Goal: Task Accomplishment & Management: Manage account settings

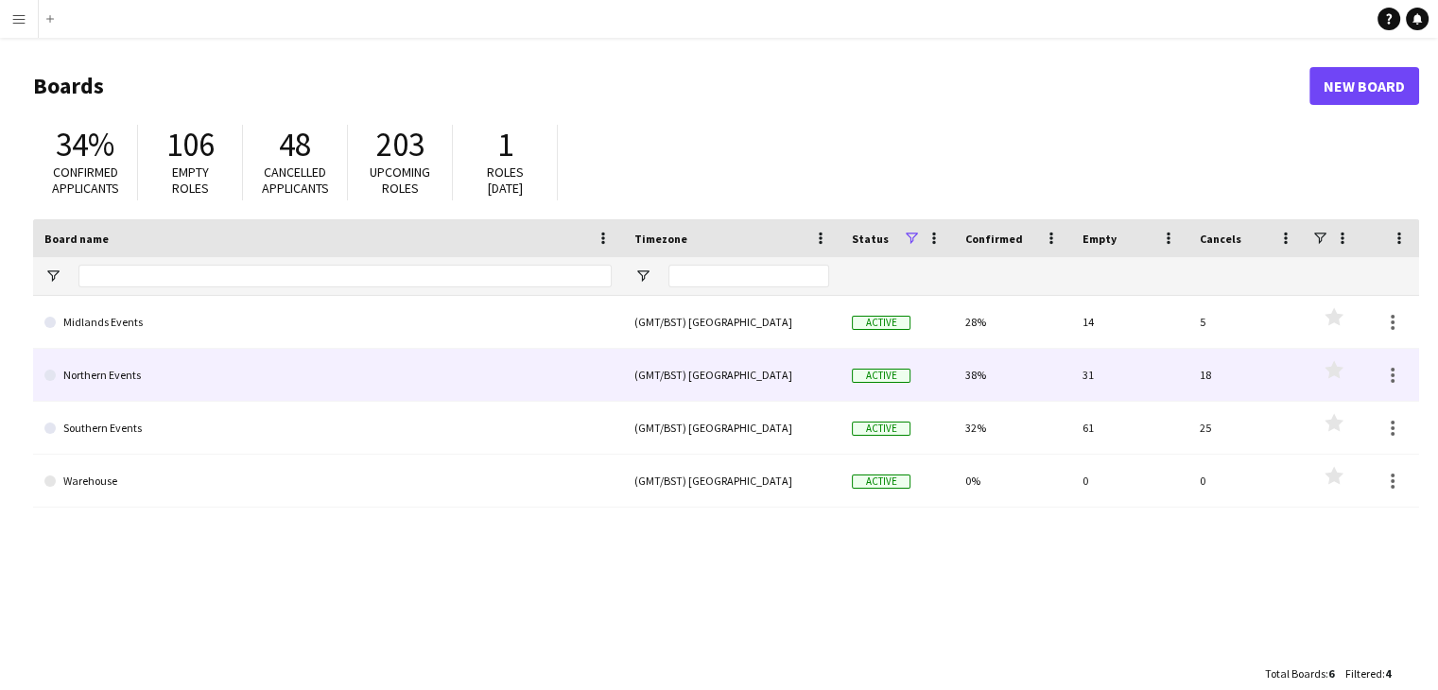
click at [204, 362] on link "Northern Events" at bounding box center [327, 375] width 567 height 53
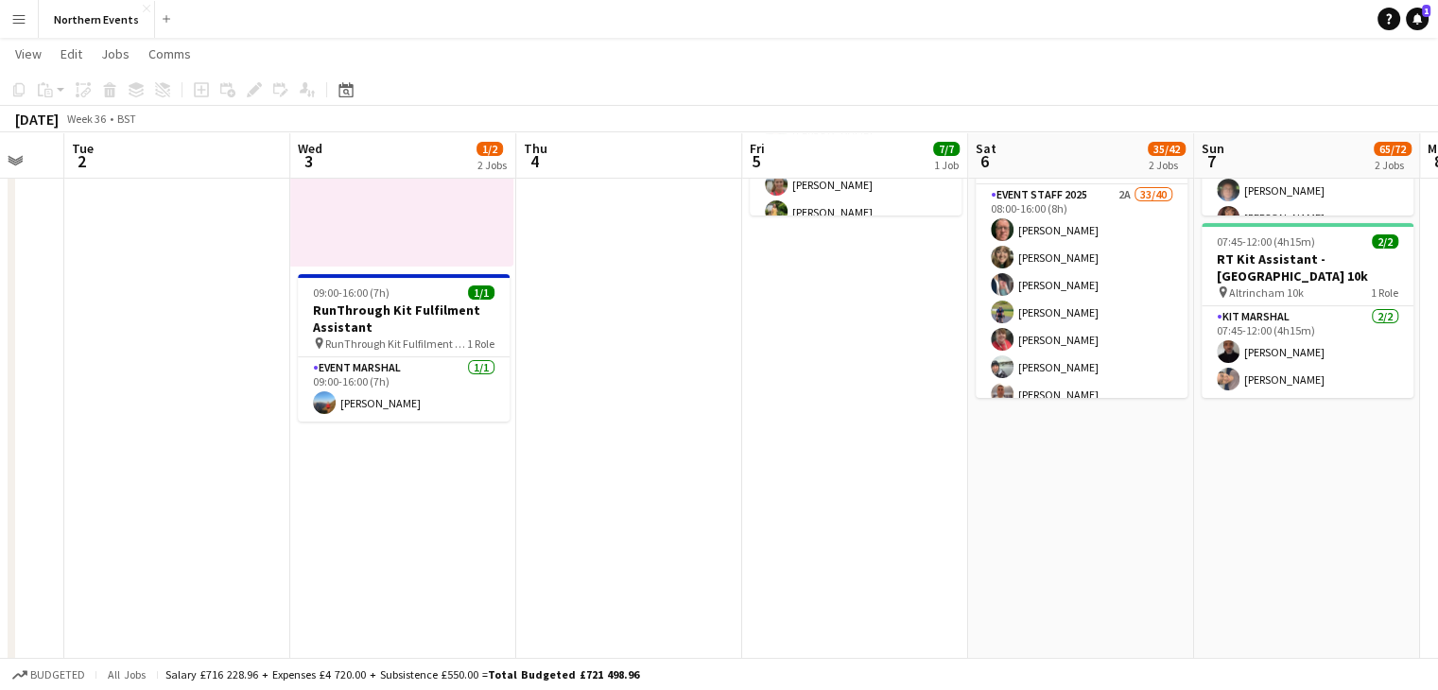
scroll to position [284, 0]
click at [398, 400] on app-card-role "Event Marshal [DATE] 09:00-16:00 (7h) [PERSON_NAME]" at bounding box center [404, 389] width 212 height 64
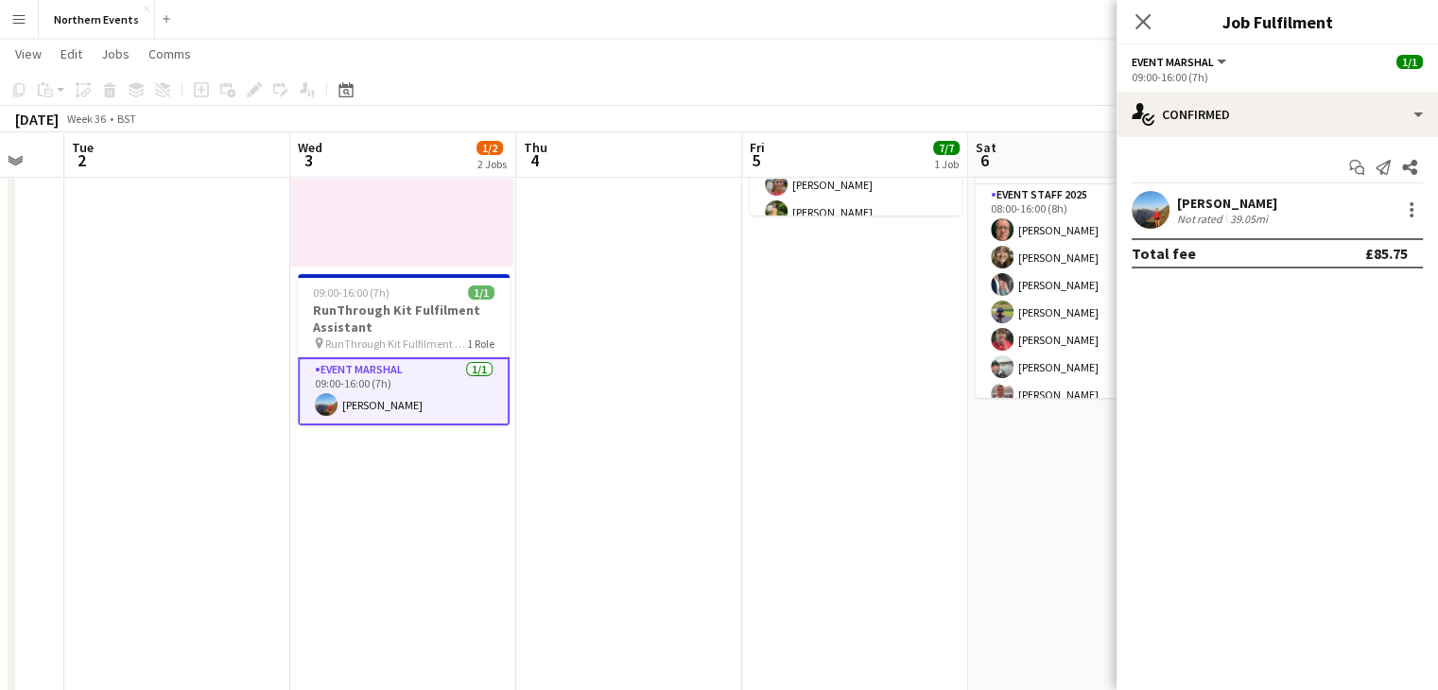
click at [1226, 202] on div "[PERSON_NAME]" at bounding box center [1227, 203] width 100 height 17
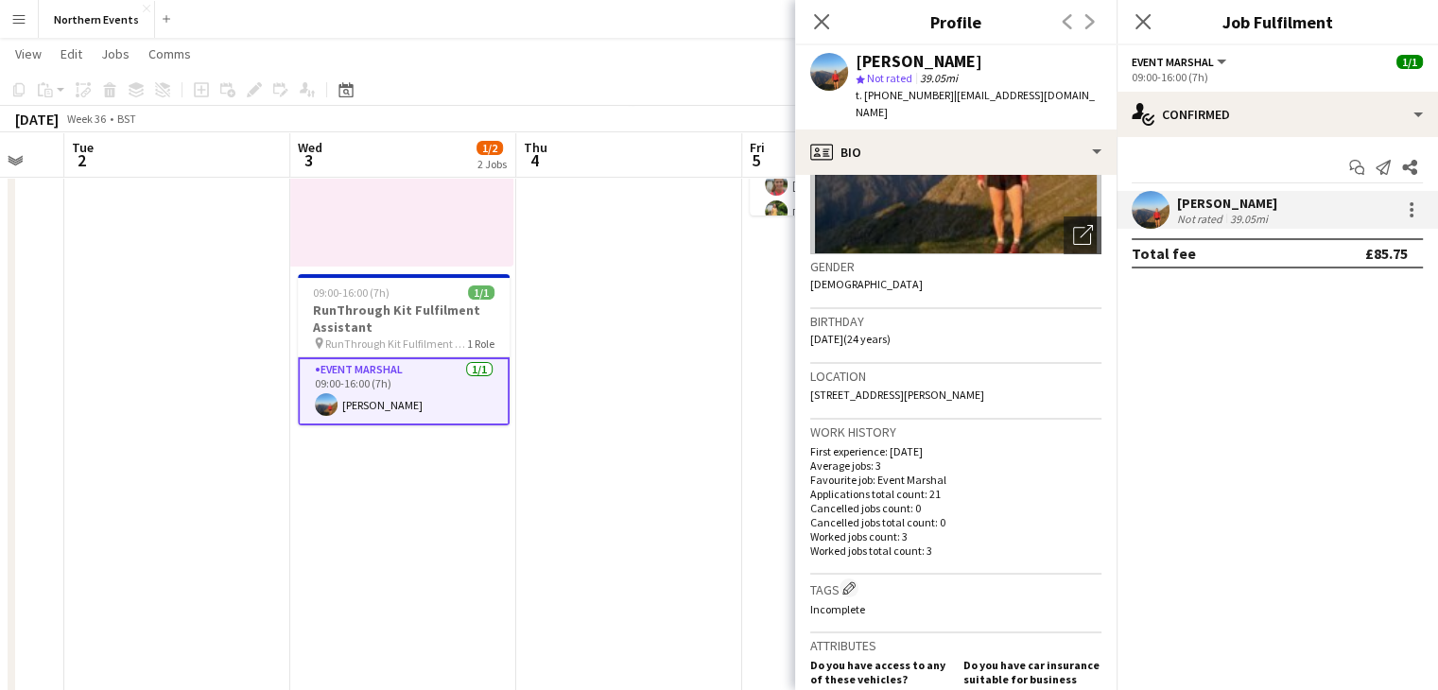
scroll to position [0, 0]
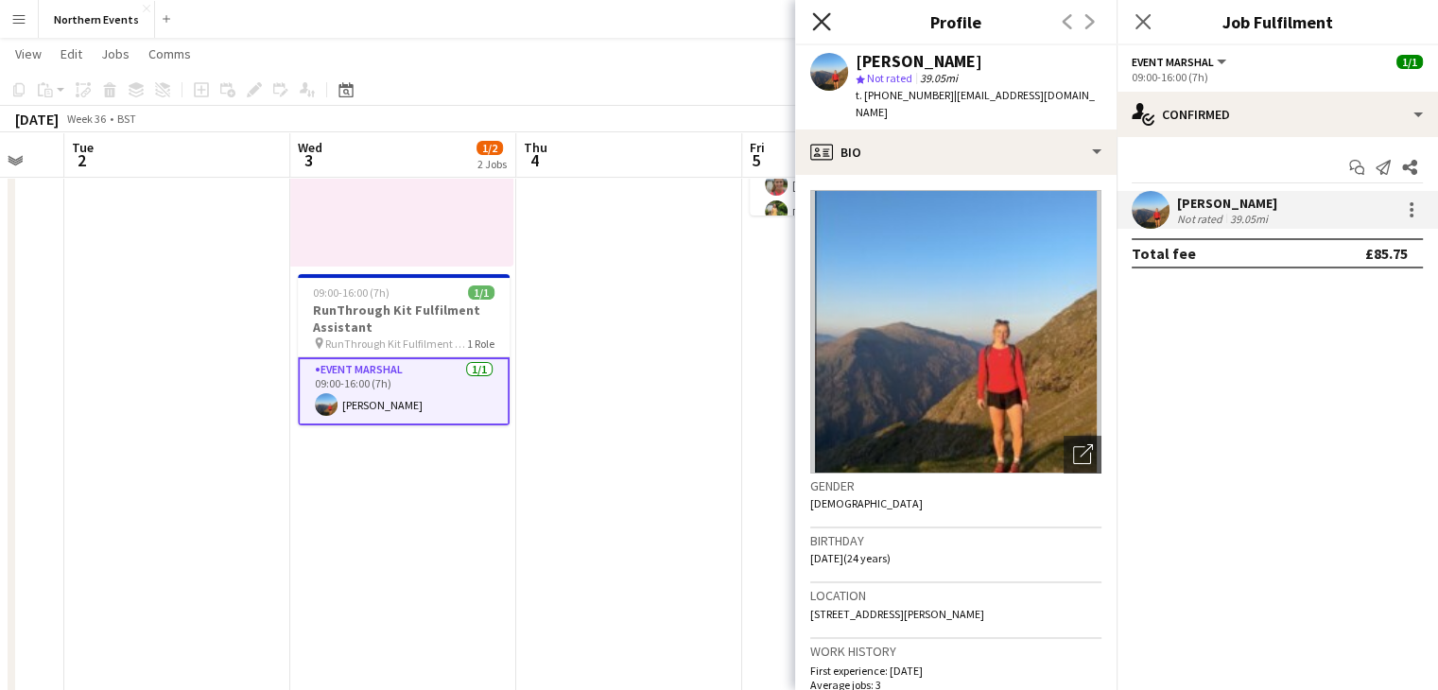
click at [828, 20] on icon "Close pop-in" at bounding box center [821, 21] width 18 height 18
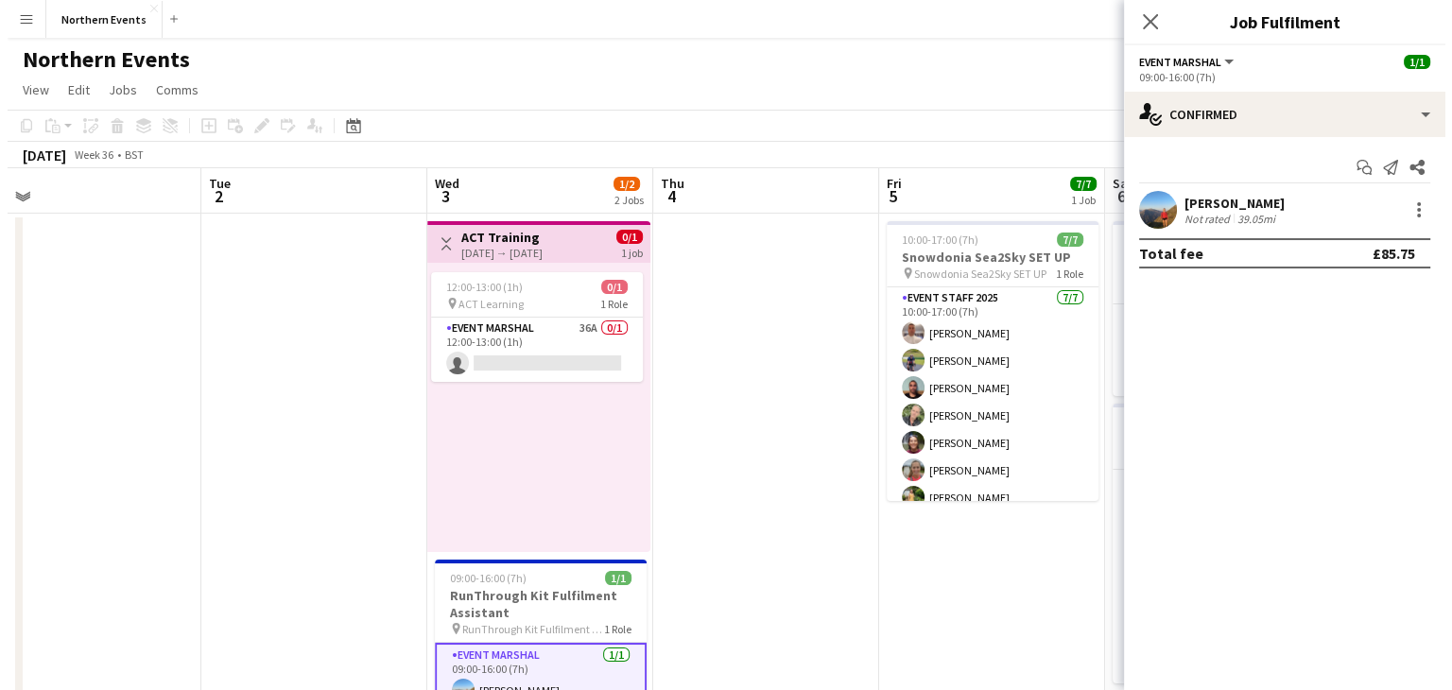
scroll to position [0, 476]
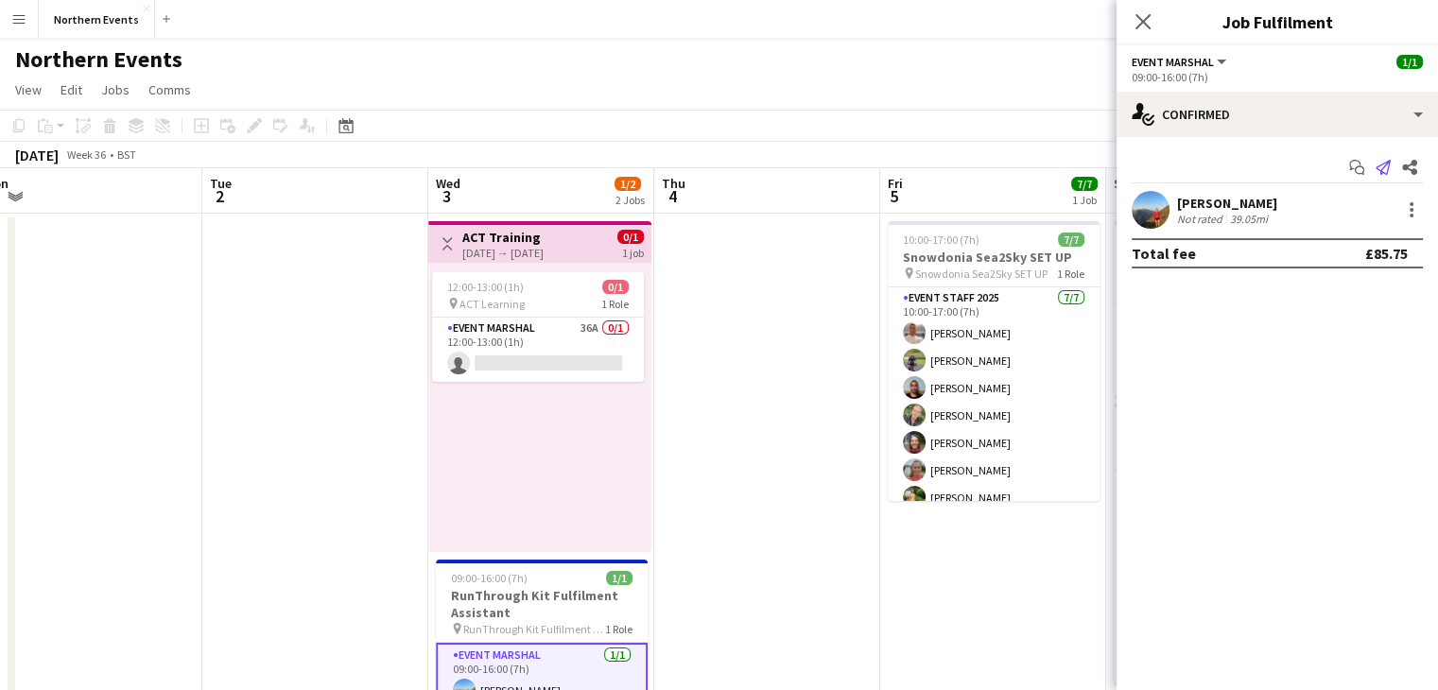
click at [1381, 171] on icon at bounding box center [1383, 167] width 15 height 15
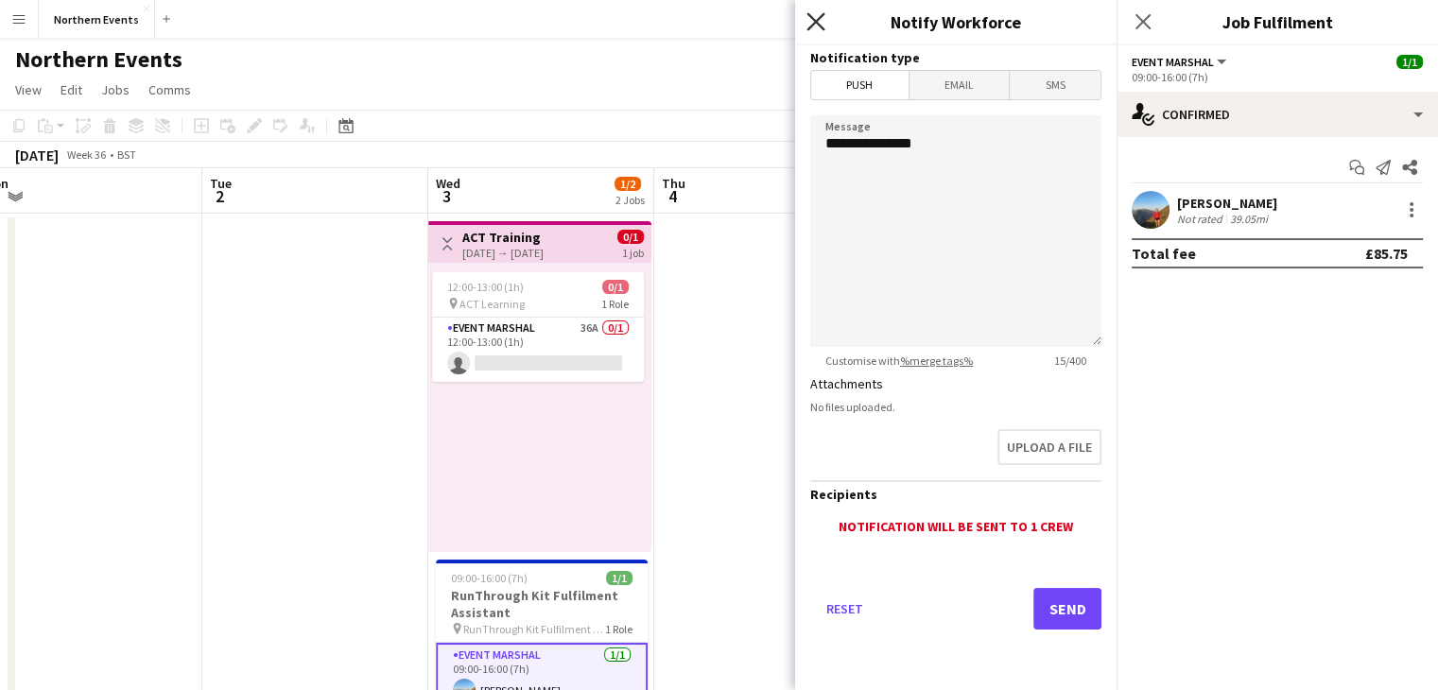
click at [819, 19] on icon at bounding box center [816, 21] width 18 height 18
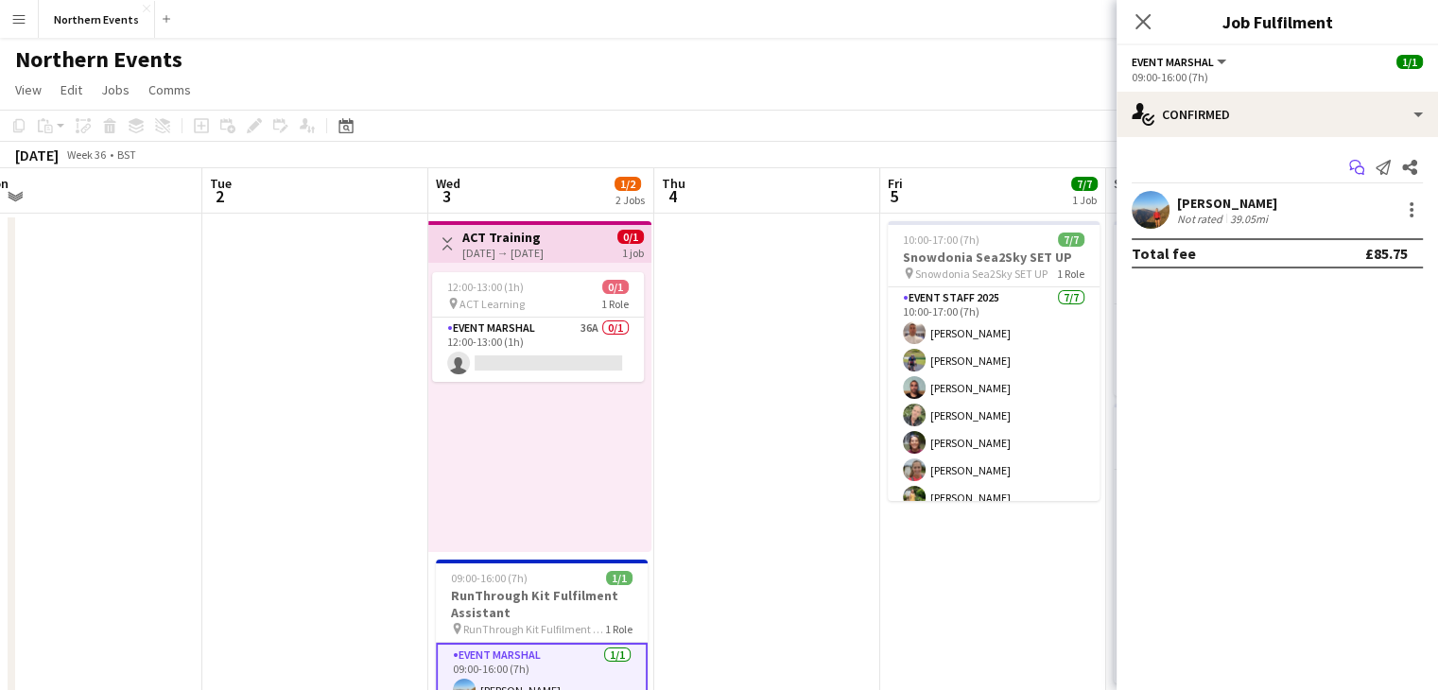
click at [1362, 160] on icon "Start chat" at bounding box center [1356, 167] width 15 height 15
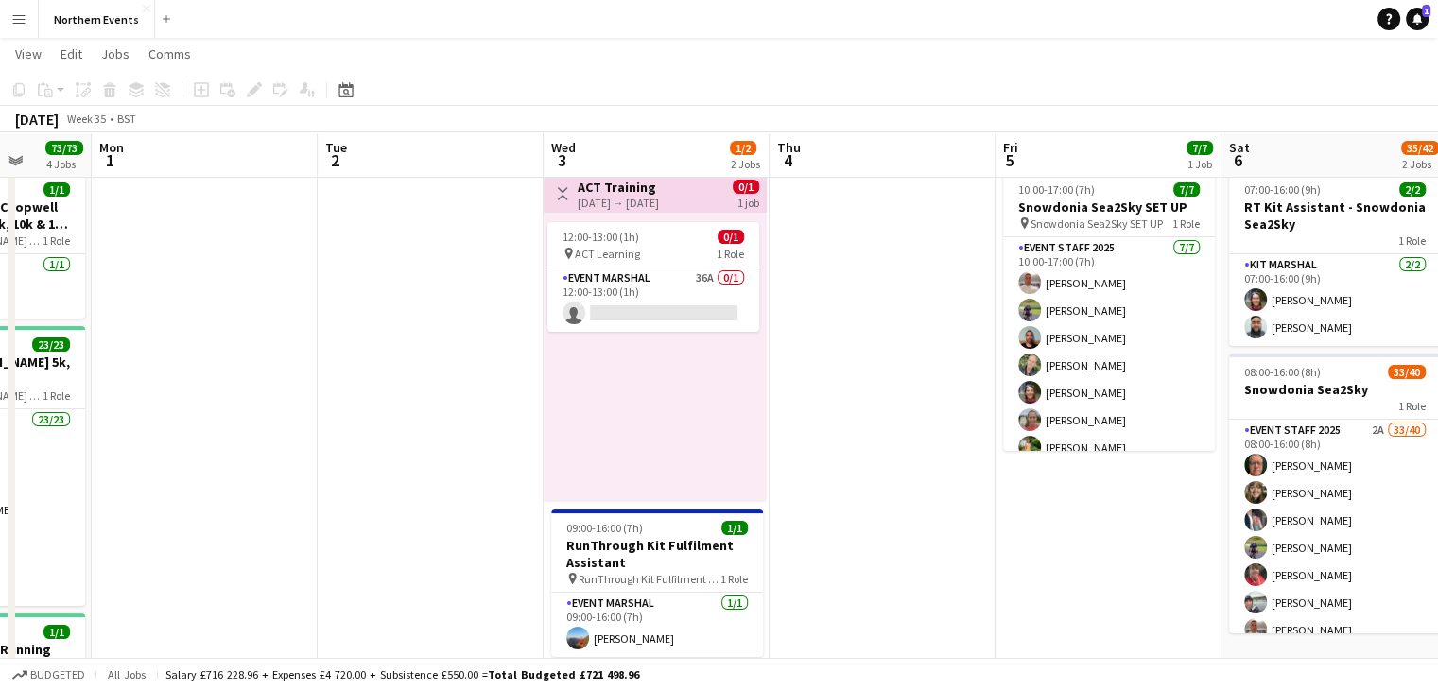
scroll to position [280, 0]
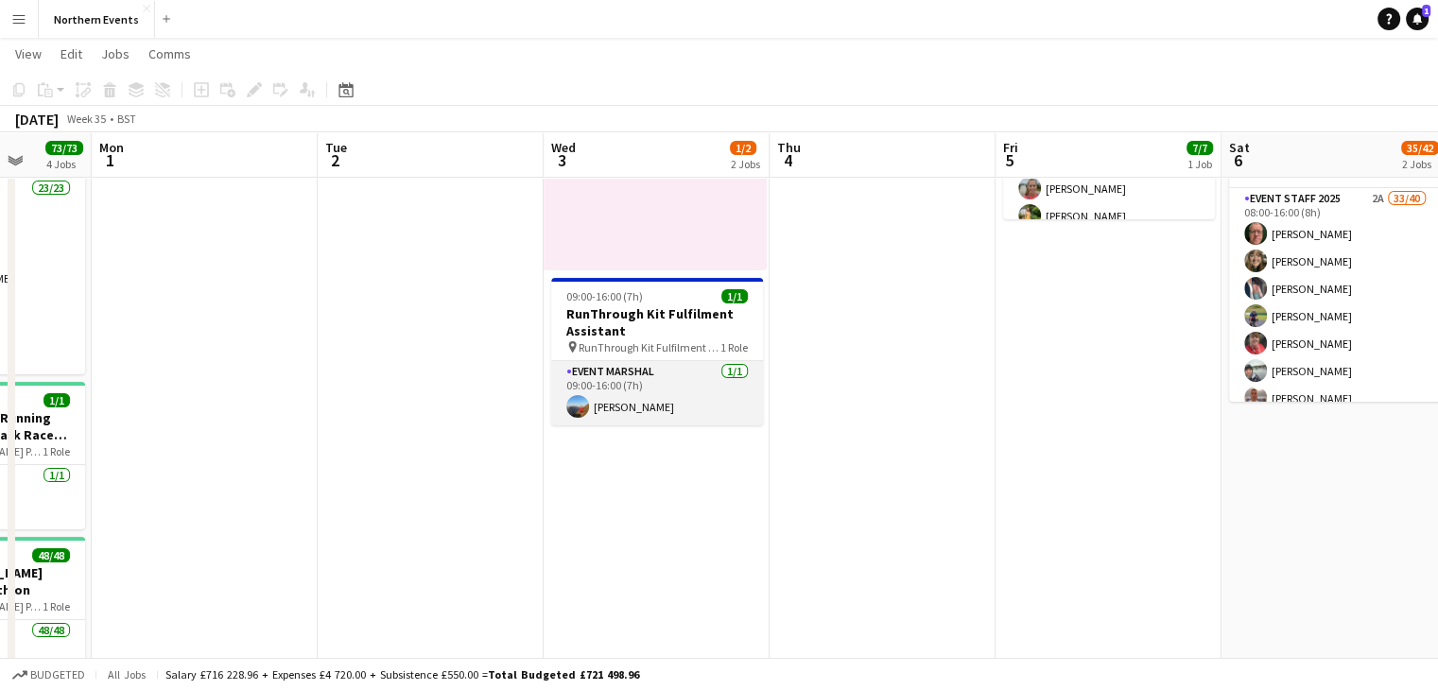
click at [681, 397] on app-card-role "Event Marshal [DATE] 09:00-16:00 (7h) [PERSON_NAME]" at bounding box center [657, 393] width 212 height 64
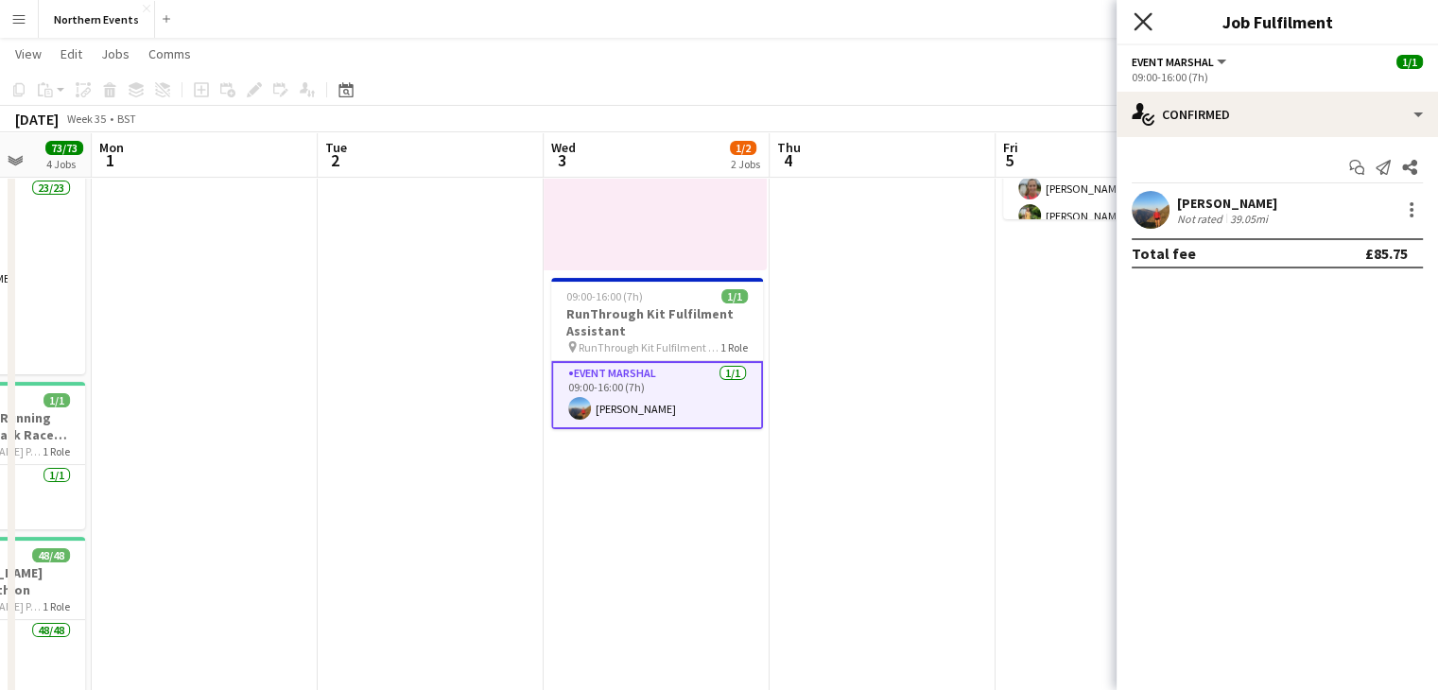
click at [1149, 24] on icon "Close pop-in" at bounding box center [1143, 21] width 18 height 18
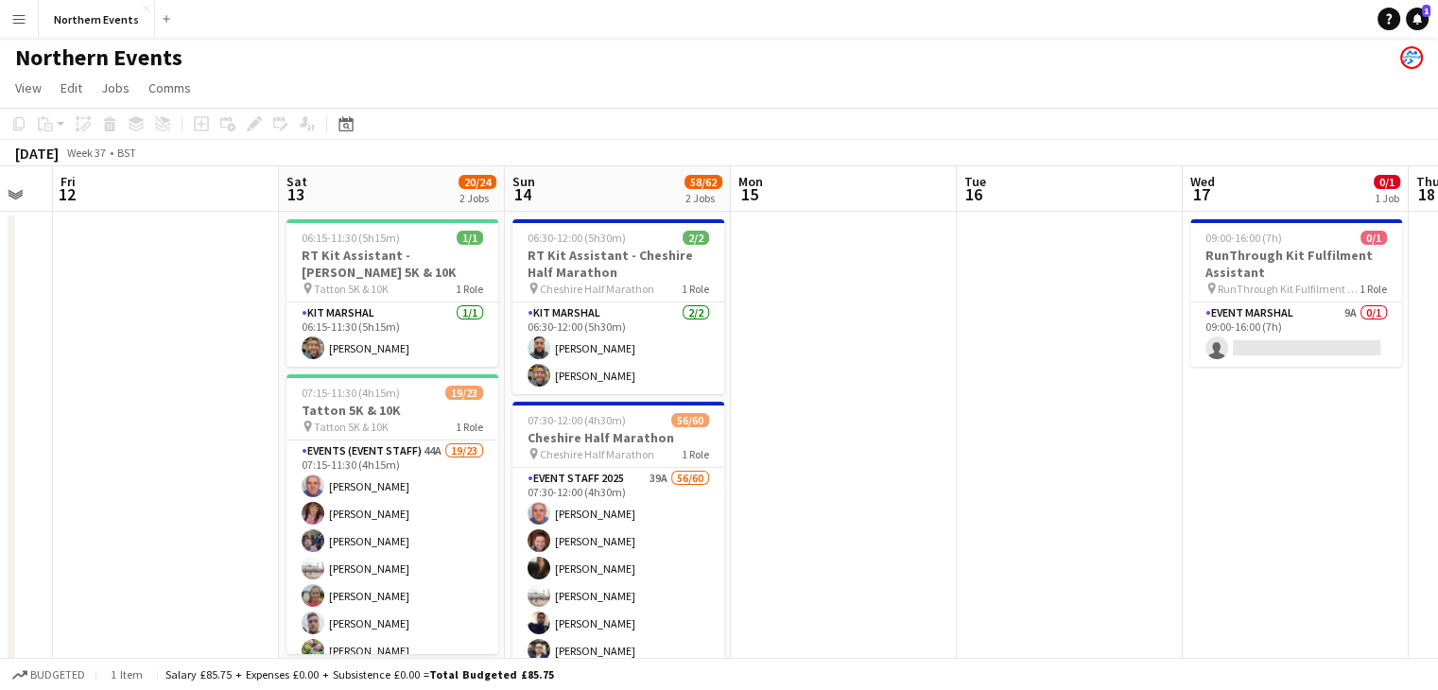
scroll to position [0, 626]
click at [401, 338] on app-card-role "Kit Marshal [DATE] 06:15-11:30 (5h15m) [PERSON_NAME]" at bounding box center [392, 335] width 212 height 64
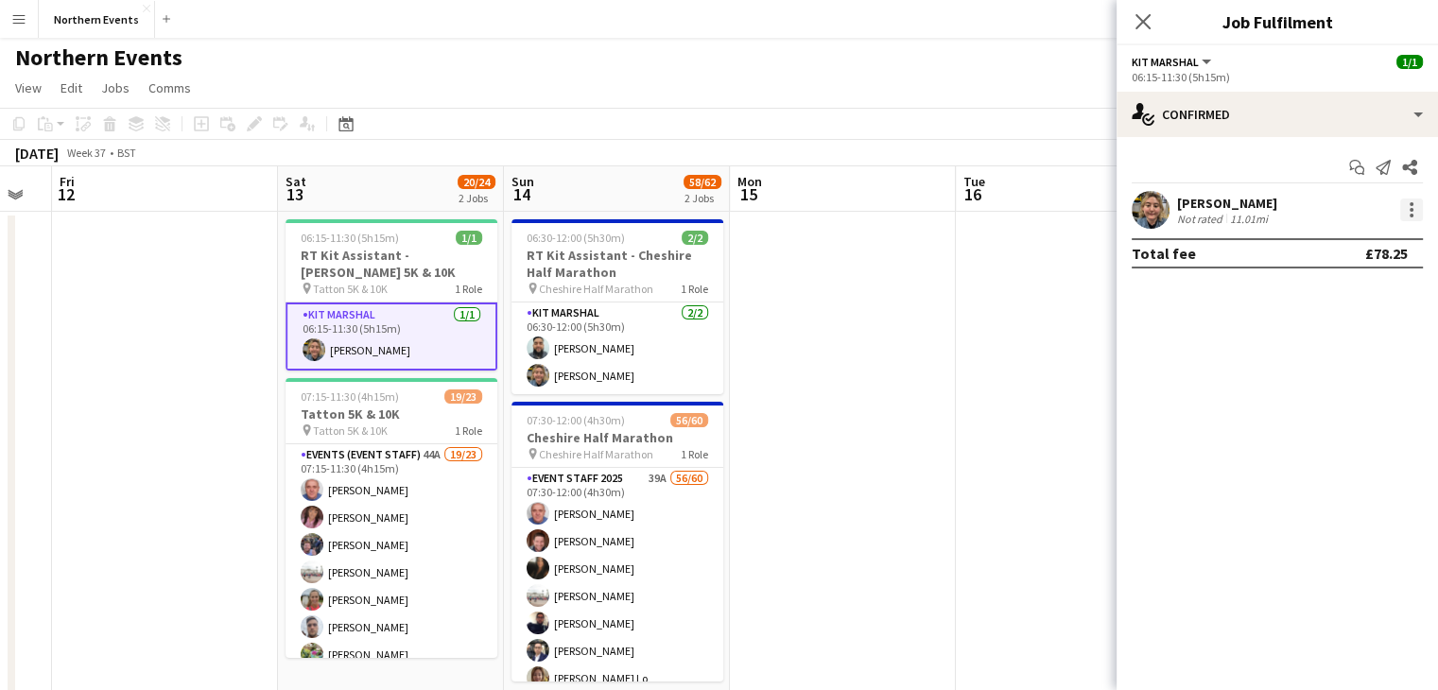
click at [1407, 211] on div at bounding box center [1411, 210] width 23 height 23
click at [1069, 361] on div at bounding box center [719, 345] width 1438 height 690
click at [1144, 26] on icon "Close pop-in" at bounding box center [1143, 21] width 18 height 18
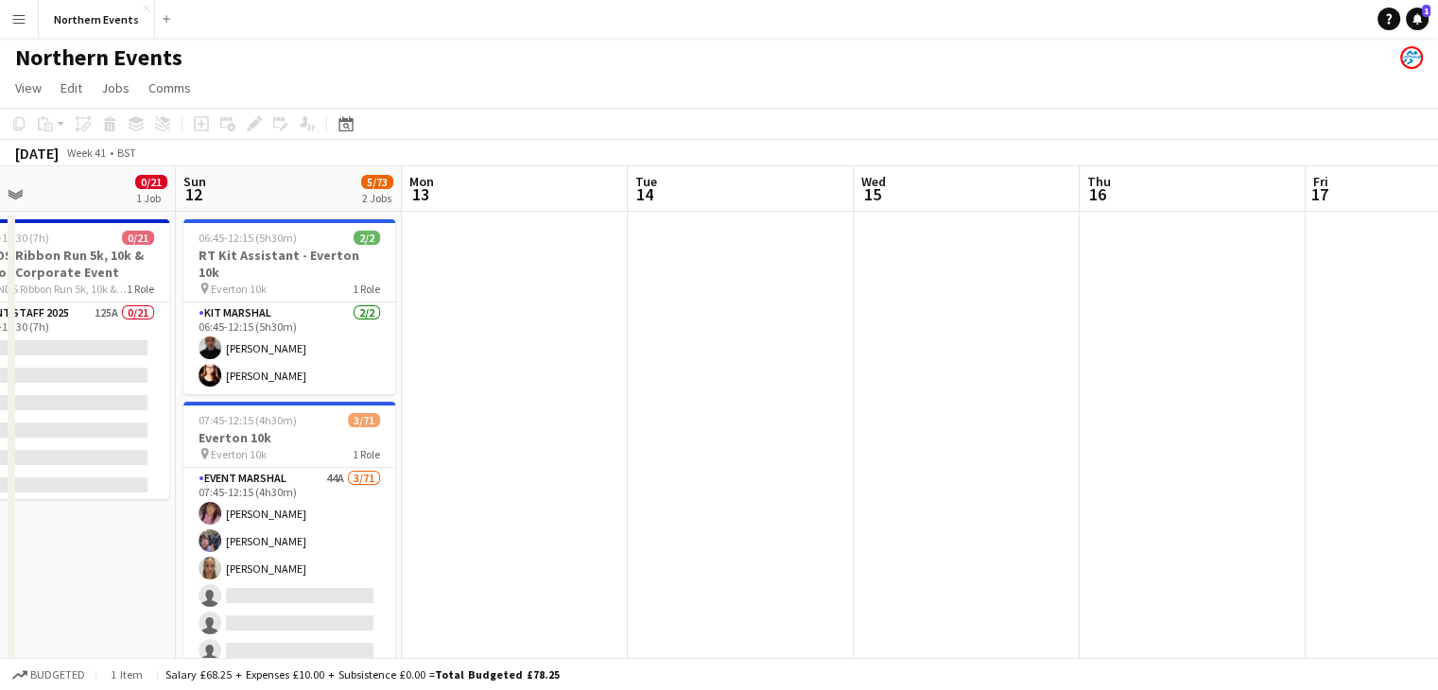
scroll to position [0, 757]
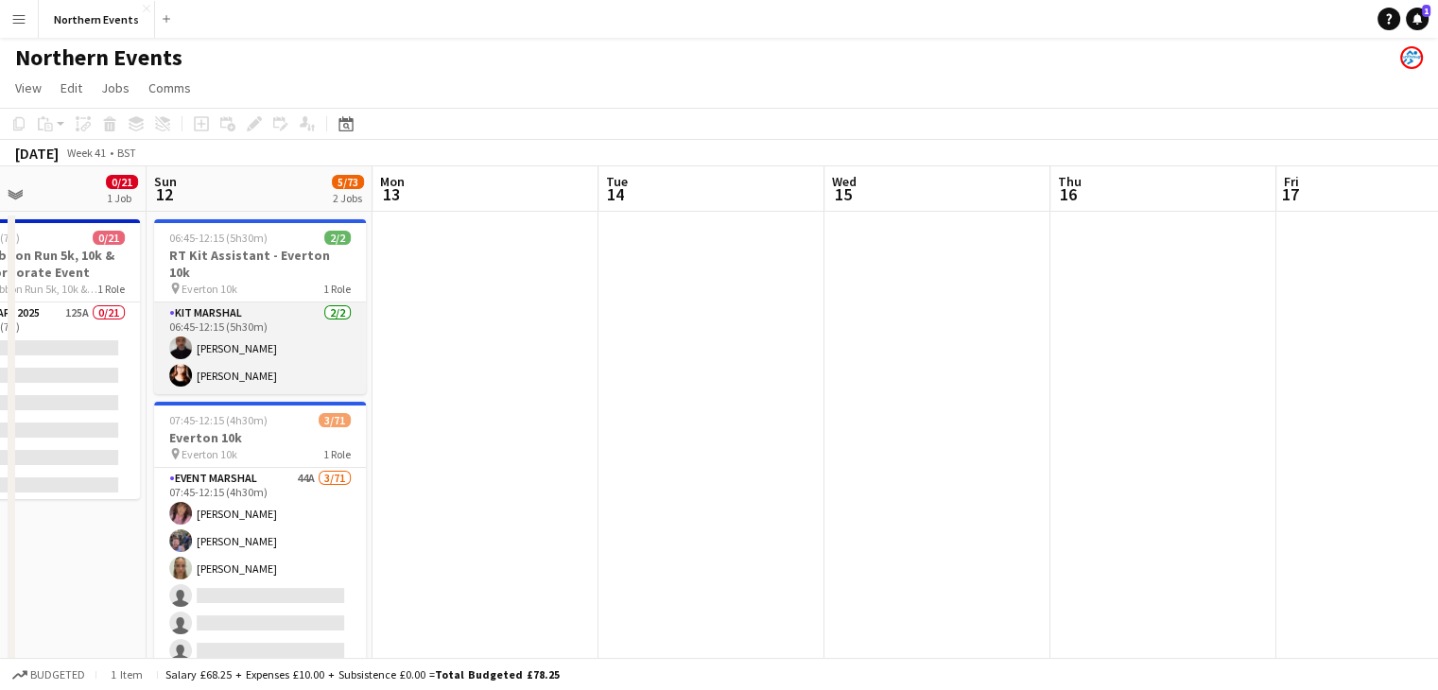
click at [261, 356] on app-card-role "Kit Marshal [DATE] 06:45-12:15 (5h30m) [PERSON_NAME] [PERSON_NAME]" at bounding box center [260, 349] width 212 height 92
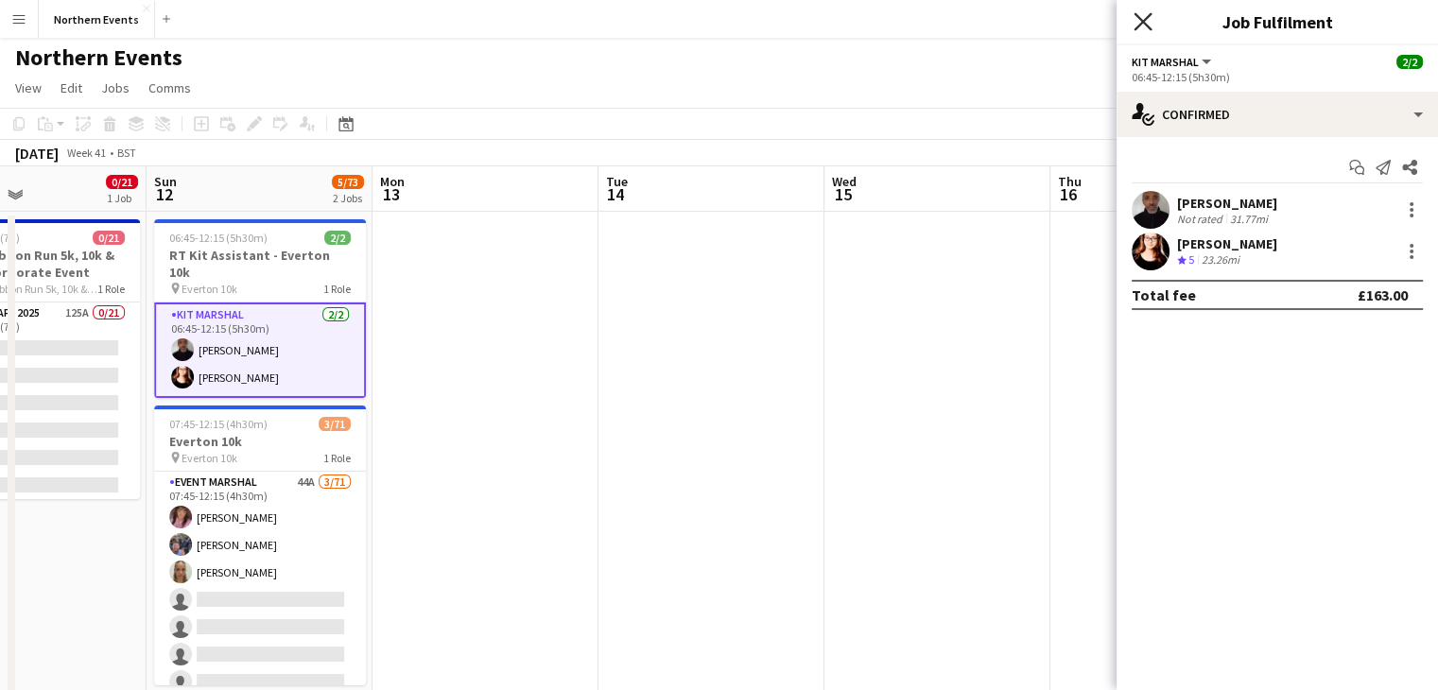
click at [1145, 20] on icon at bounding box center [1143, 21] width 18 height 18
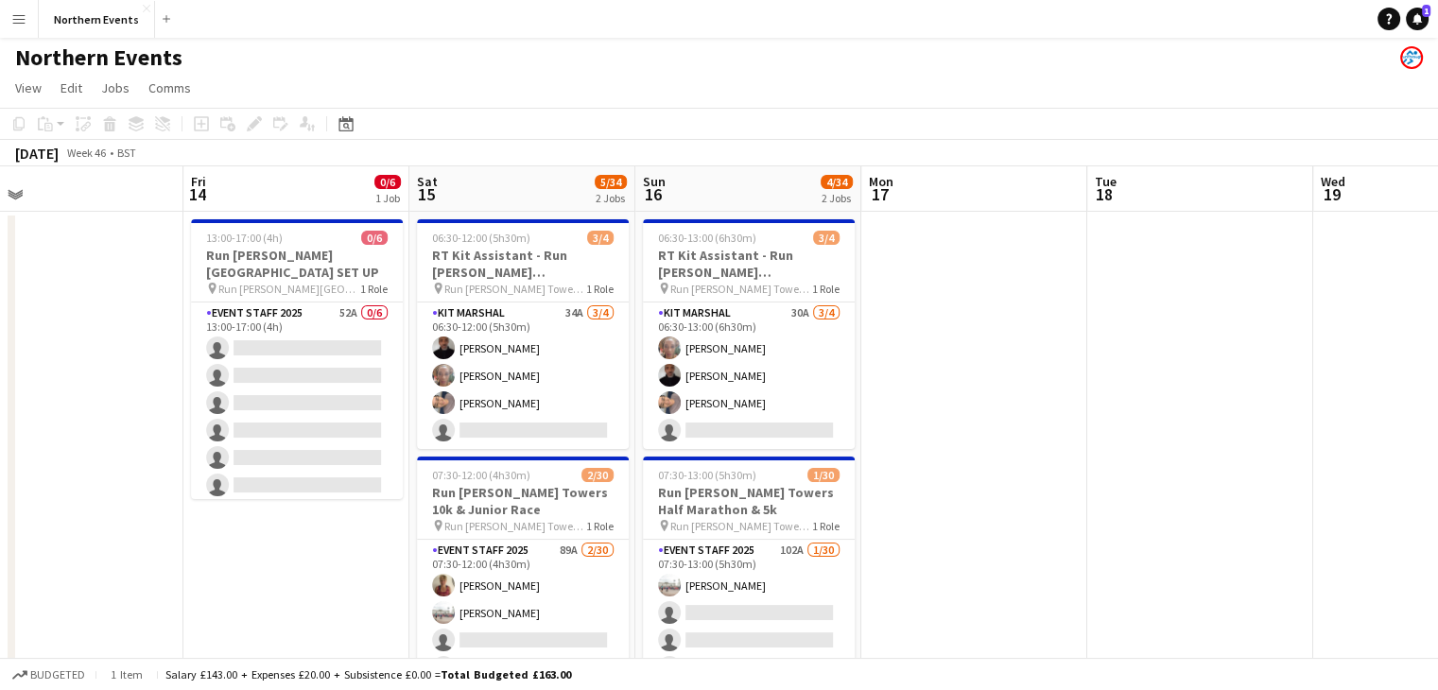
scroll to position [0, 726]
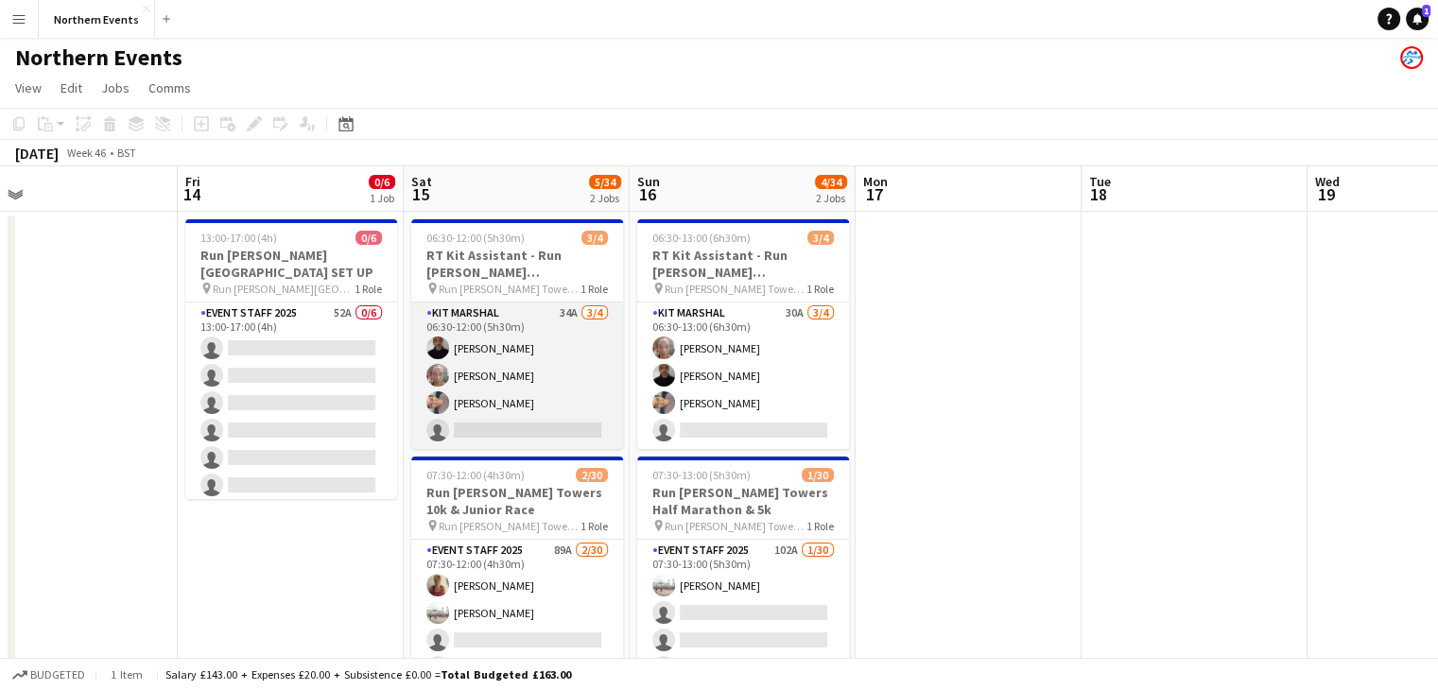
click at [516, 303] on app-card-role "Kit Marshal 34A [DATE] 06:30-12:00 (5h30m) [PERSON_NAME] [PERSON_NAME] Yin [PER…" at bounding box center [517, 376] width 212 height 147
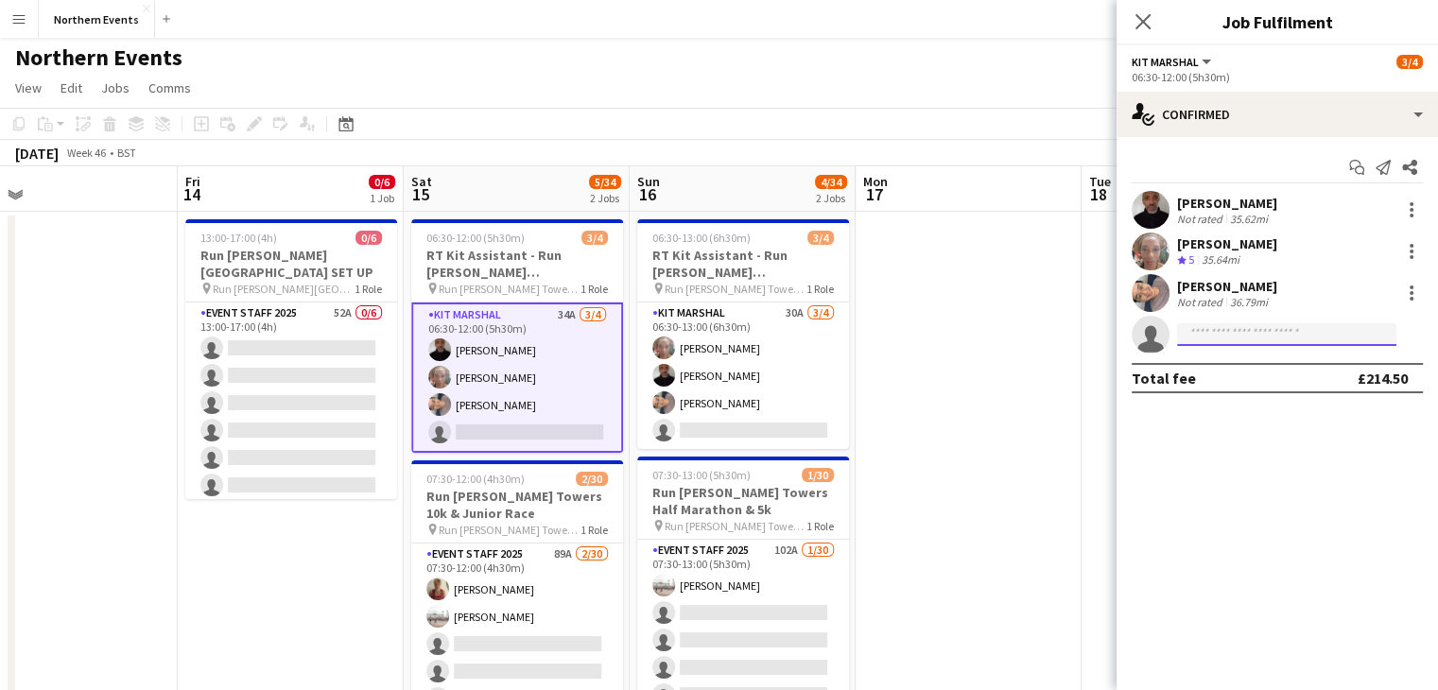
click at [1283, 340] on input at bounding box center [1286, 334] width 219 height 23
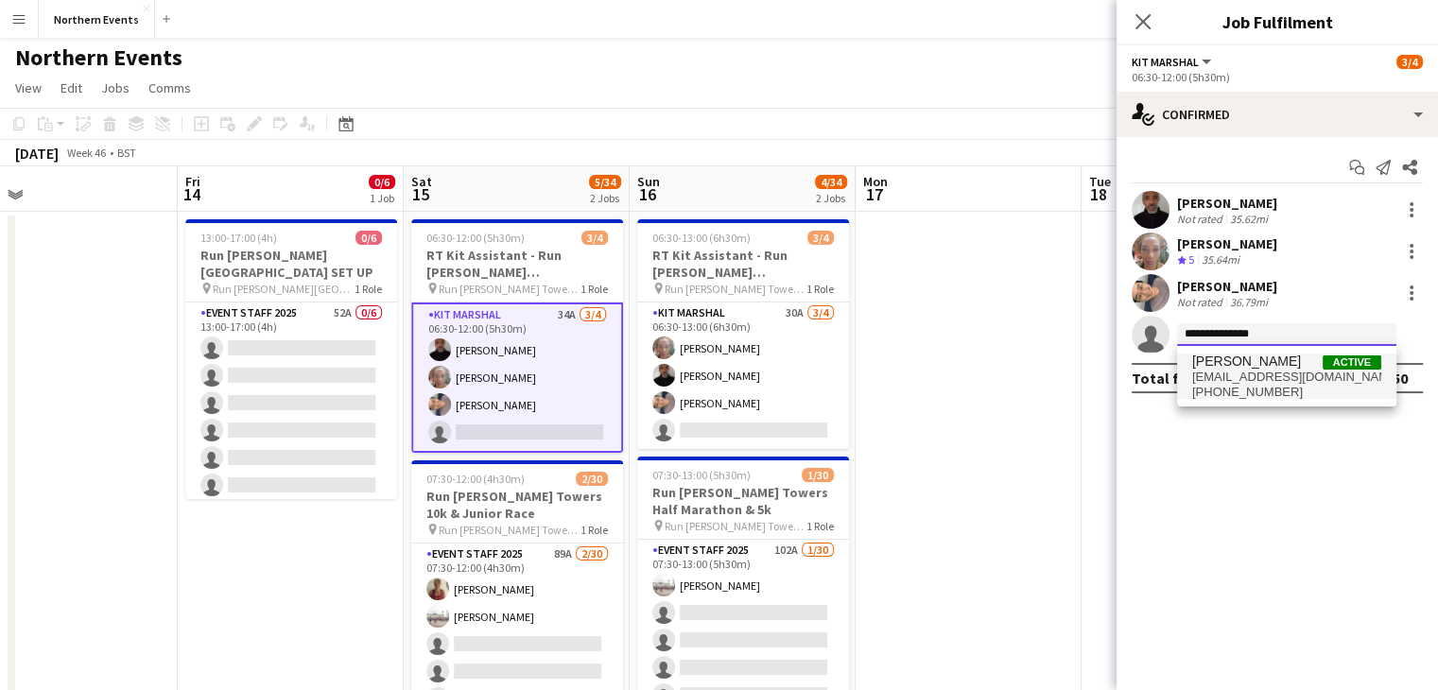
type input "**********"
click at [1273, 359] on span "[PERSON_NAME]" at bounding box center [1246, 362] width 109 height 16
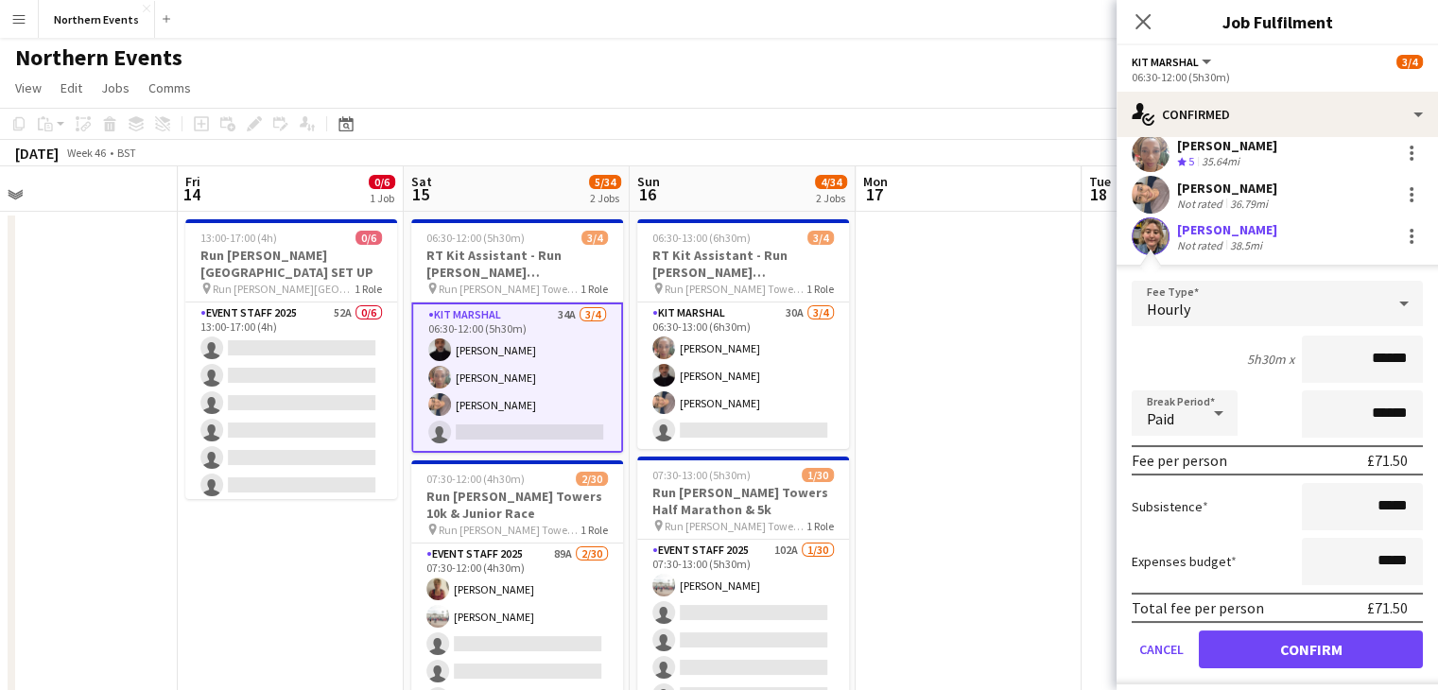
scroll to position [0, 0]
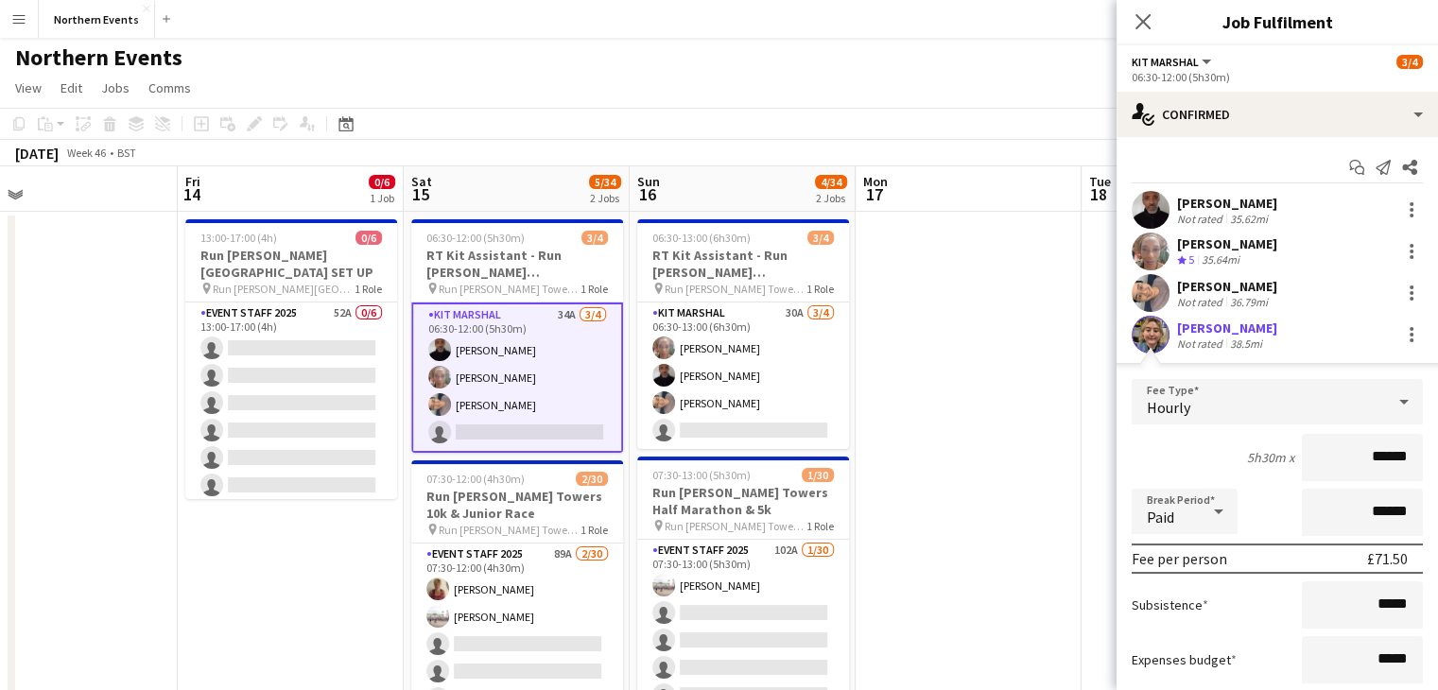
click at [1289, 207] on div "[PERSON_NAME] Not rated 35.62mi" at bounding box center [1277, 210] width 321 height 38
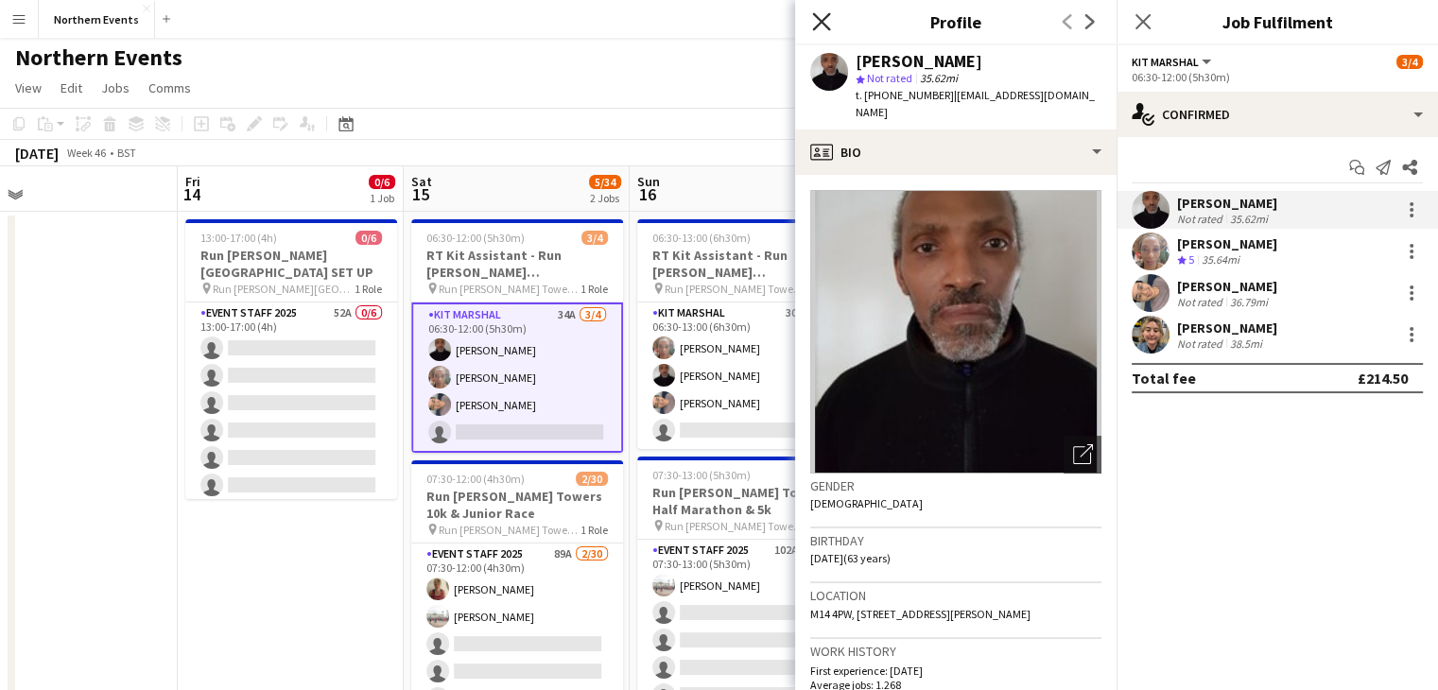
click at [821, 24] on icon "Close pop-in" at bounding box center [821, 21] width 18 height 18
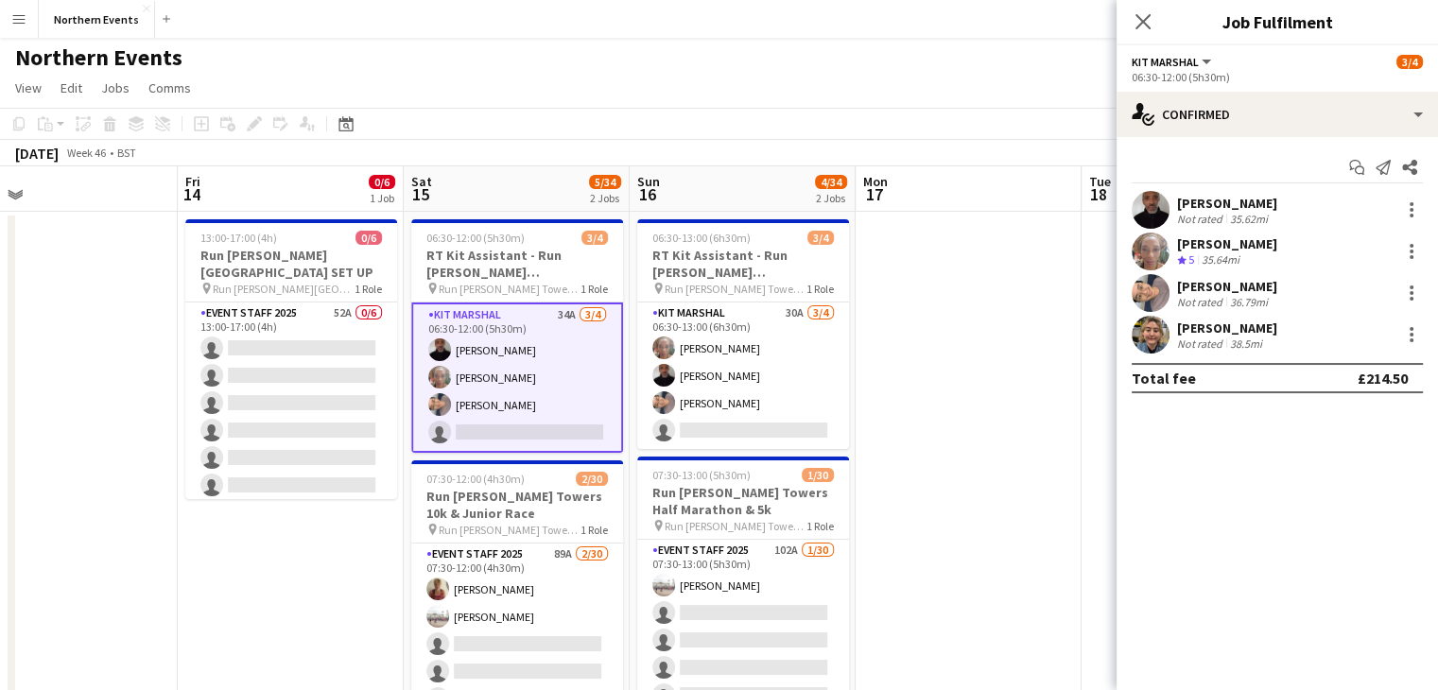
click at [1300, 316] on div "[PERSON_NAME] Not rated 38.5mi" at bounding box center [1277, 335] width 321 height 38
click at [1316, 332] on div "[PERSON_NAME] Not rated 38.5mi" at bounding box center [1277, 335] width 321 height 38
click at [1415, 335] on div at bounding box center [1411, 334] width 23 height 23
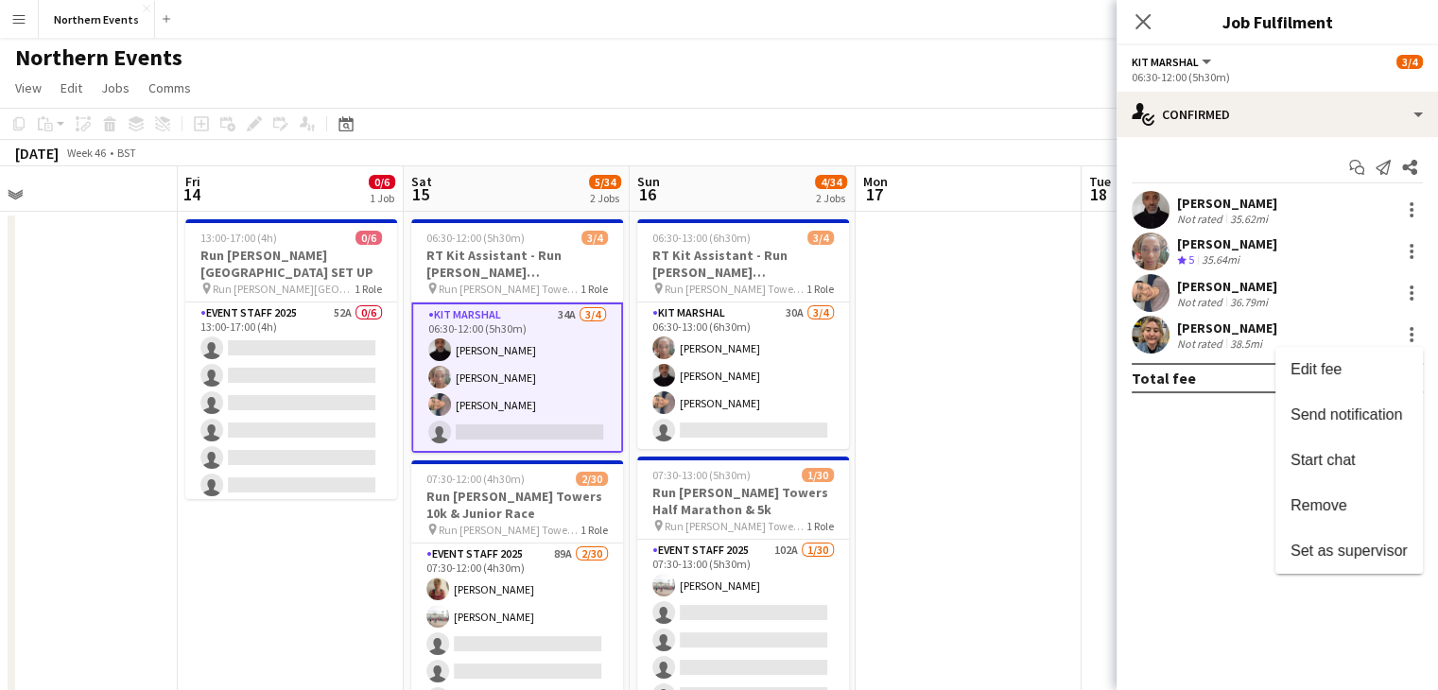
click at [813, 474] on div at bounding box center [719, 345] width 1438 height 690
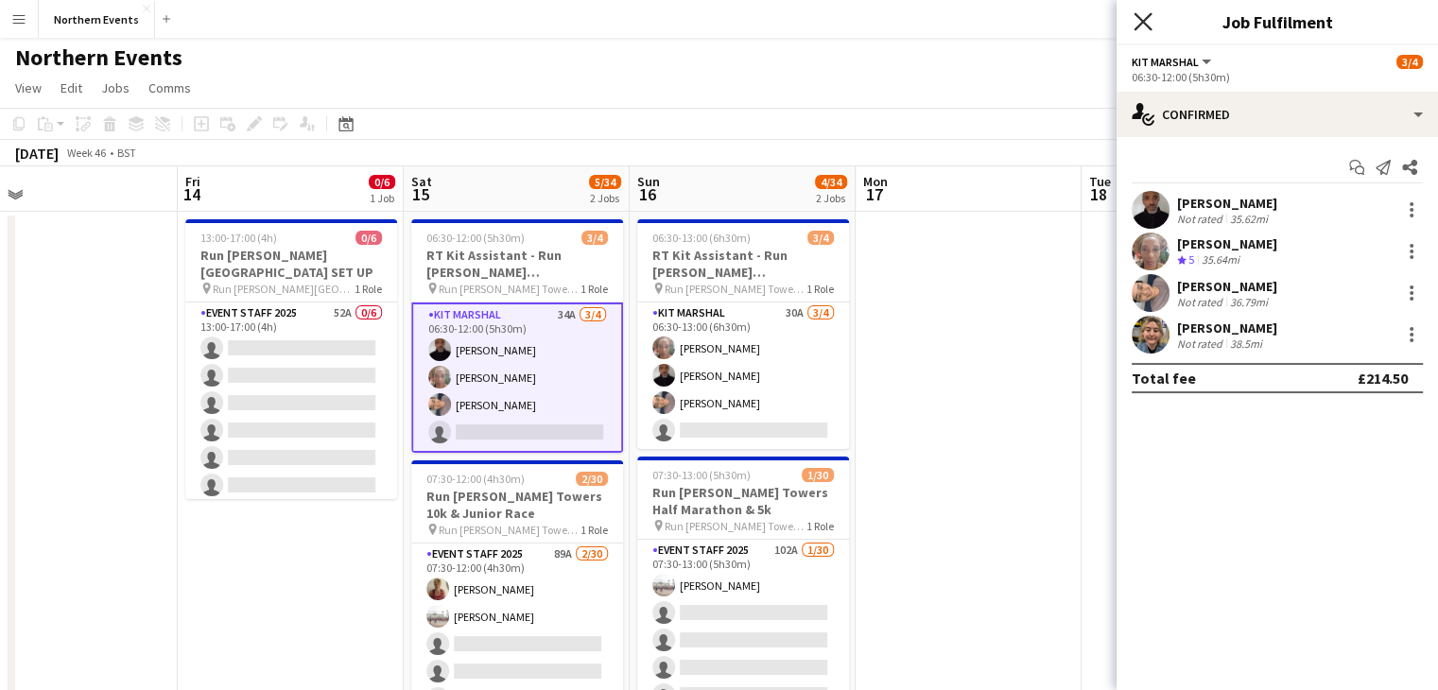
click at [1145, 23] on icon at bounding box center [1143, 21] width 18 height 18
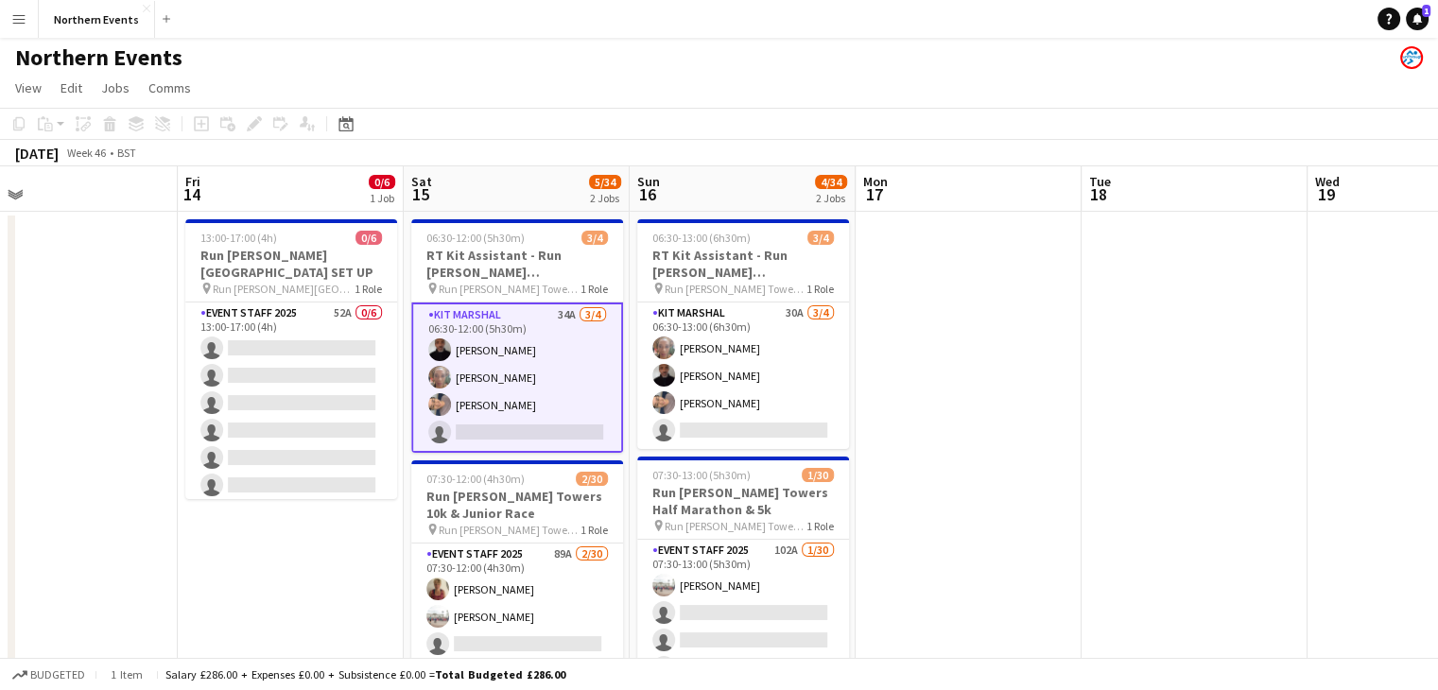
click at [508, 394] on app-card-role "Kit Marshal 34A [DATE] 06:30-12:00 (5h30m) [PERSON_NAME] [PERSON_NAME] Yin [PER…" at bounding box center [517, 378] width 212 height 150
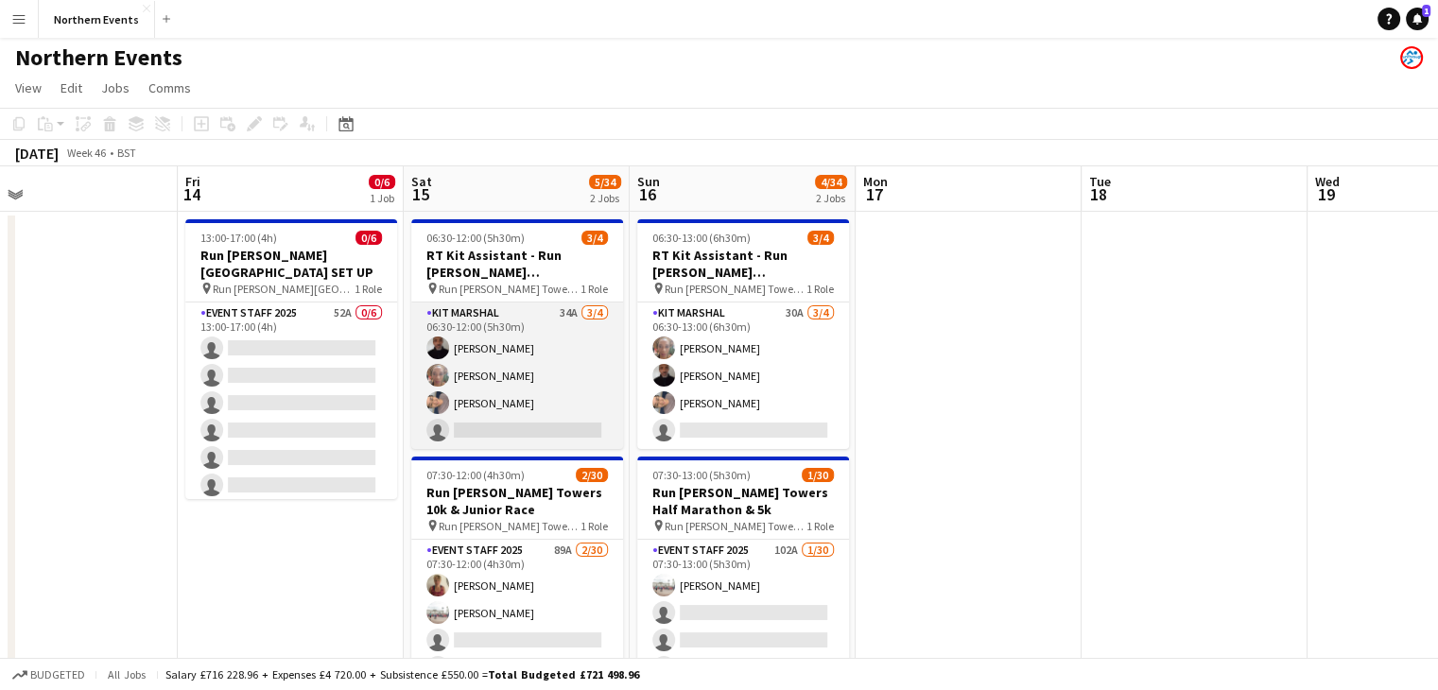
click at [508, 394] on app-card-role "Kit Marshal 34A [DATE] 06:30-12:00 (5h30m) [PERSON_NAME] [PERSON_NAME] Yin [PER…" at bounding box center [517, 376] width 212 height 147
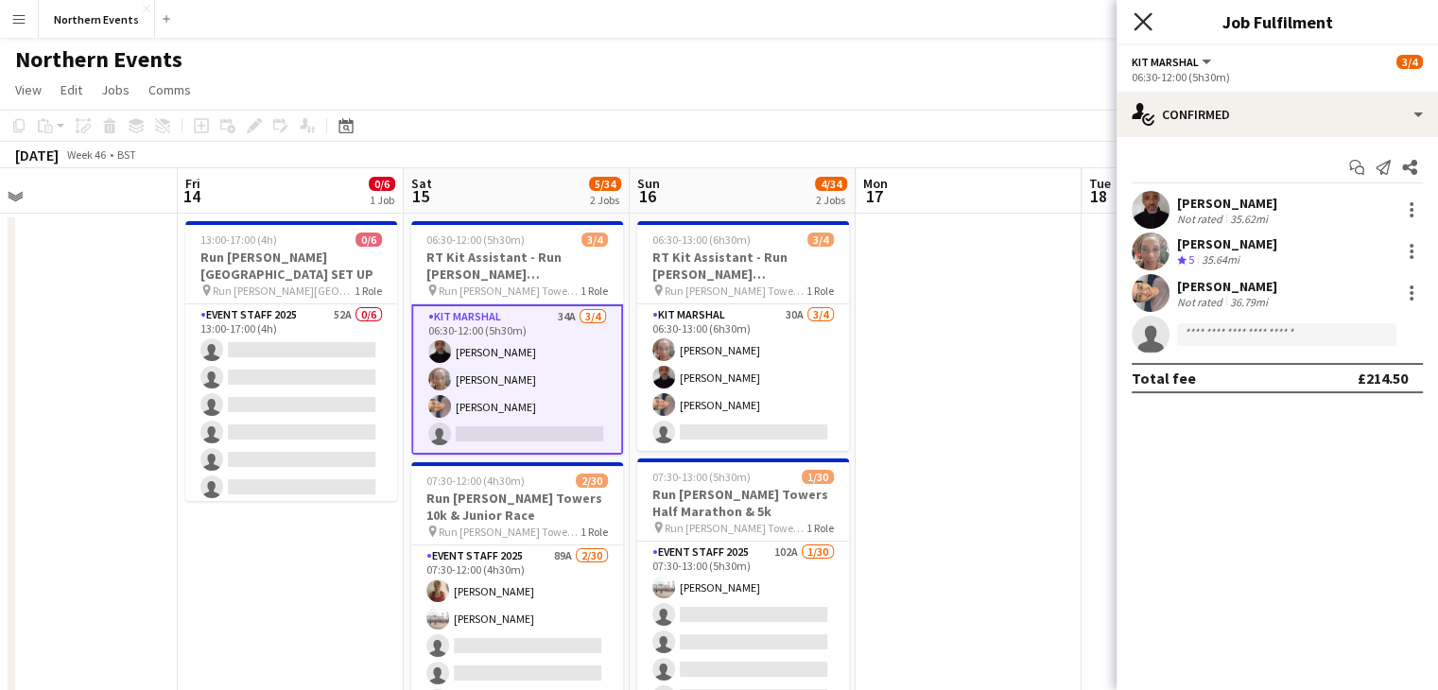
click at [1135, 14] on icon at bounding box center [1143, 21] width 18 height 18
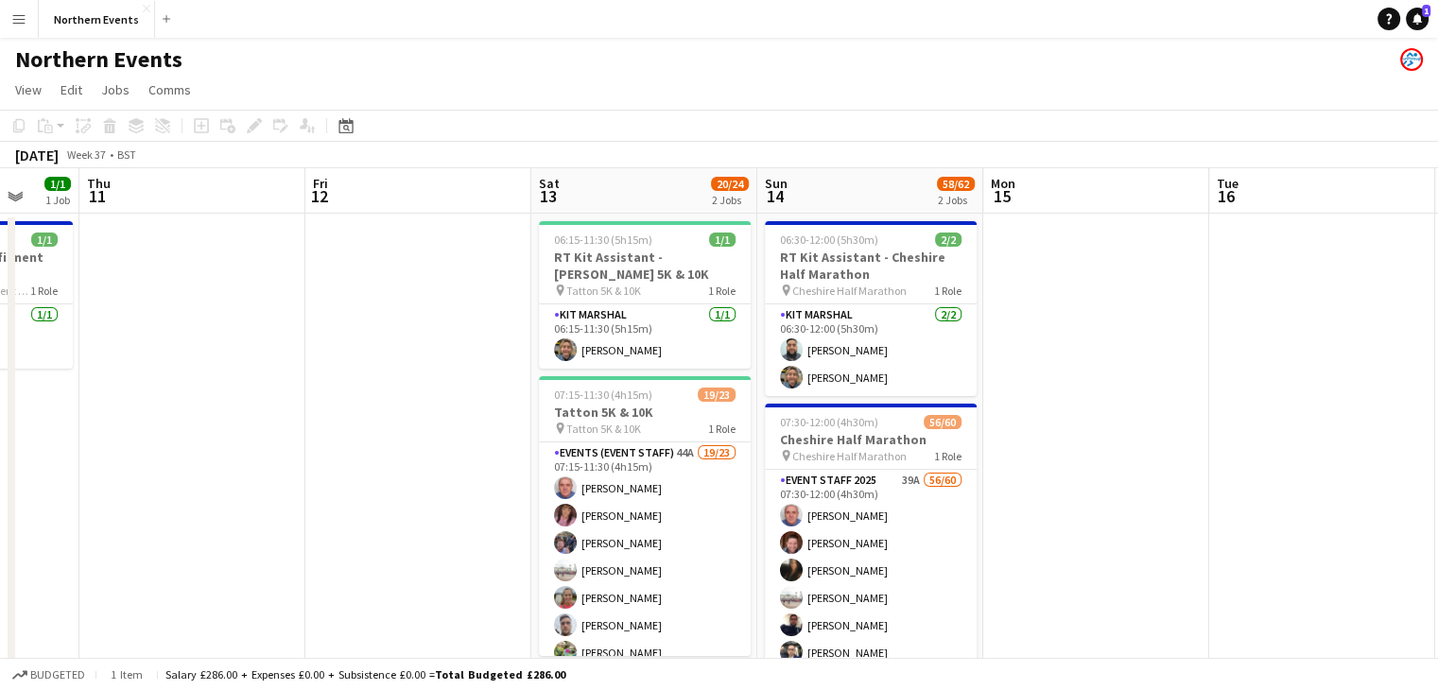
scroll to position [0, 431]
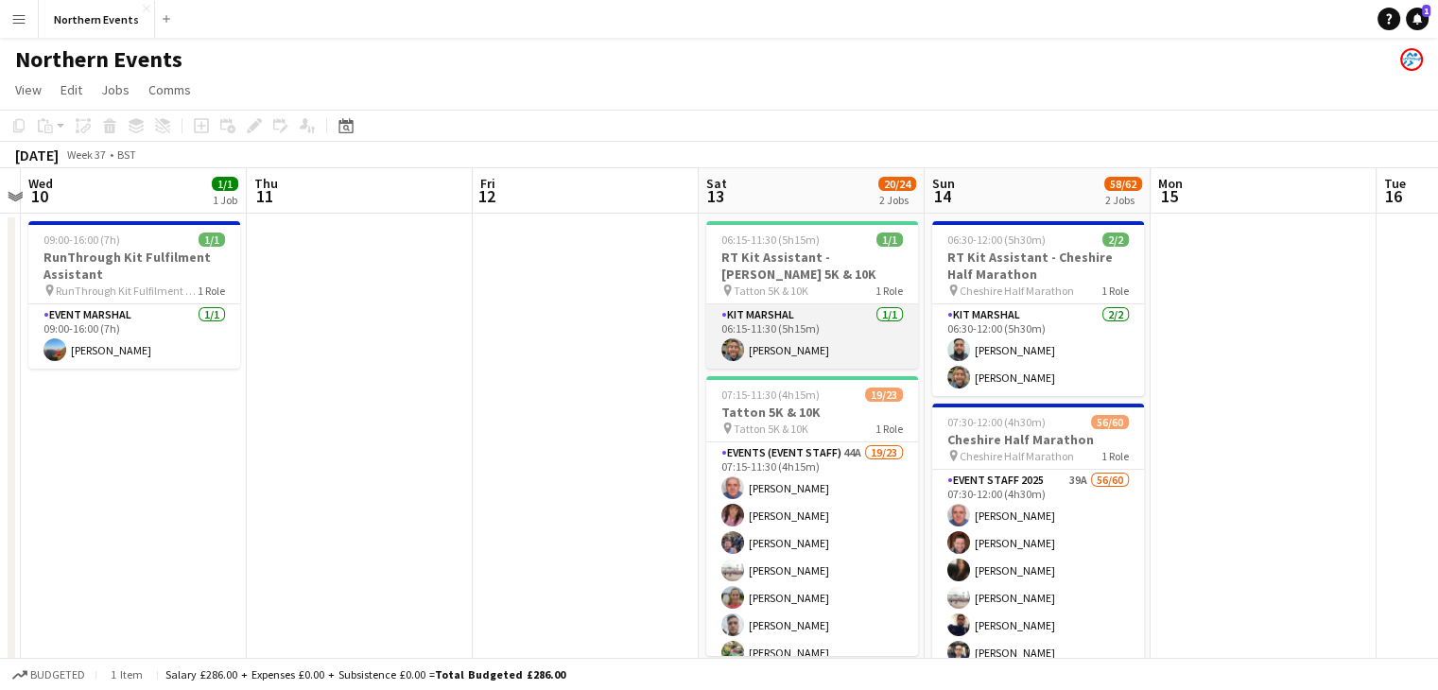
click at [828, 330] on app-card-role "Kit Marshal [DATE] 06:15-11:30 (5h15m) [PERSON_NAME]" at bounding box center [812, 336] width 212 height 64
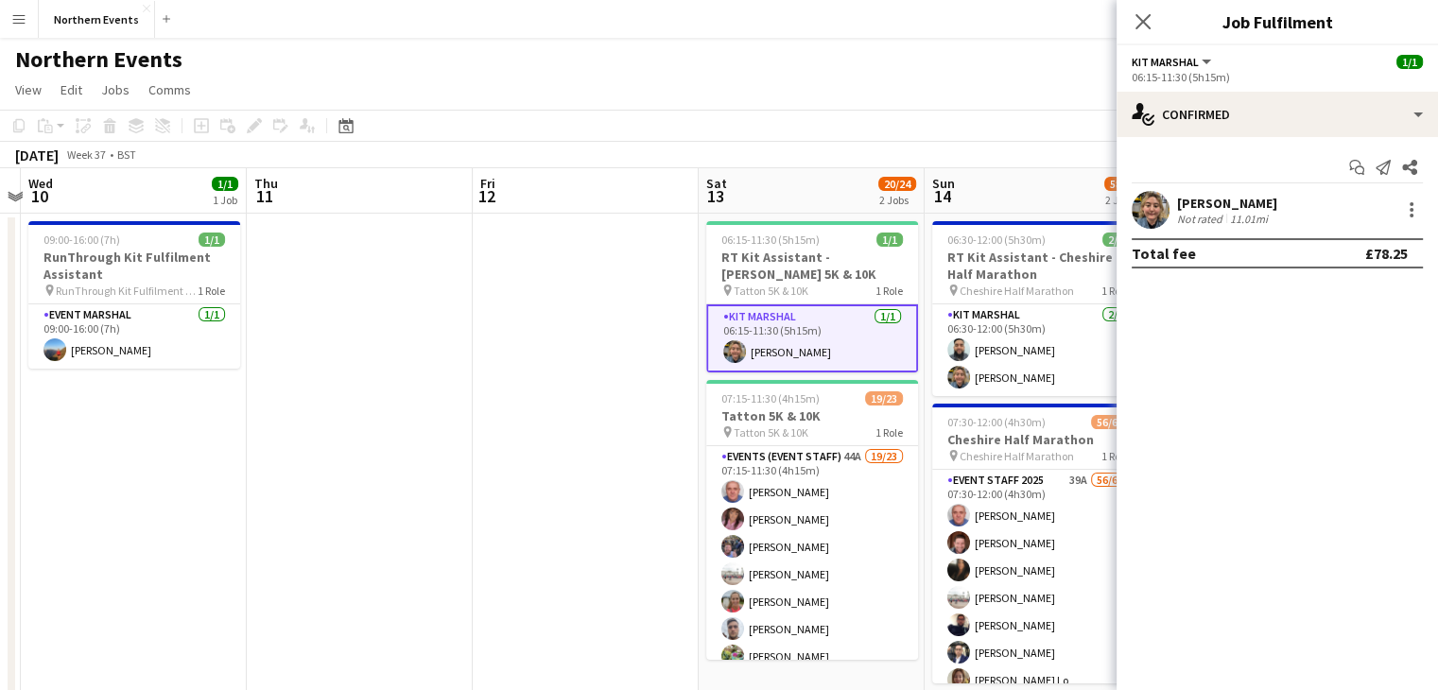
click at [1426, 214] on div "[PERSON_NAME] Not rated 11.01mi" at bounding box center [1277, 210] width 321 height 38
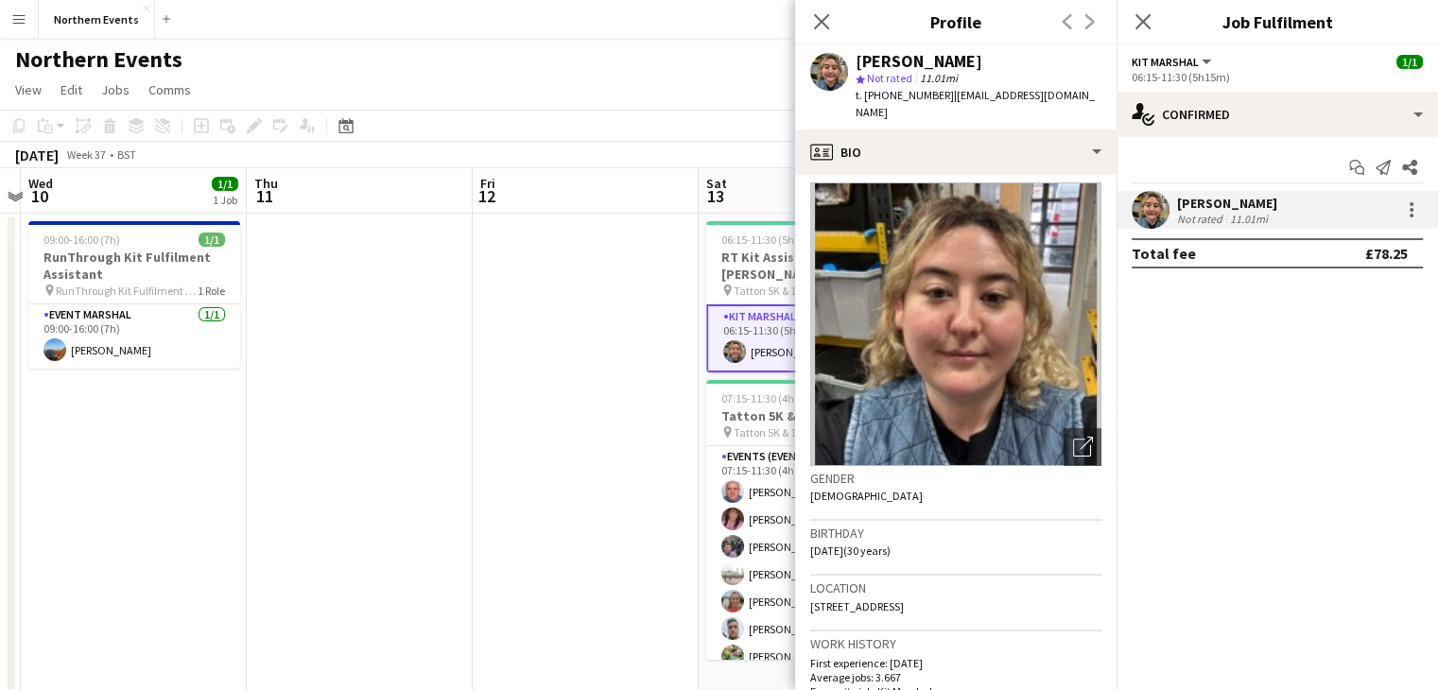
scroll to position [0, 0]
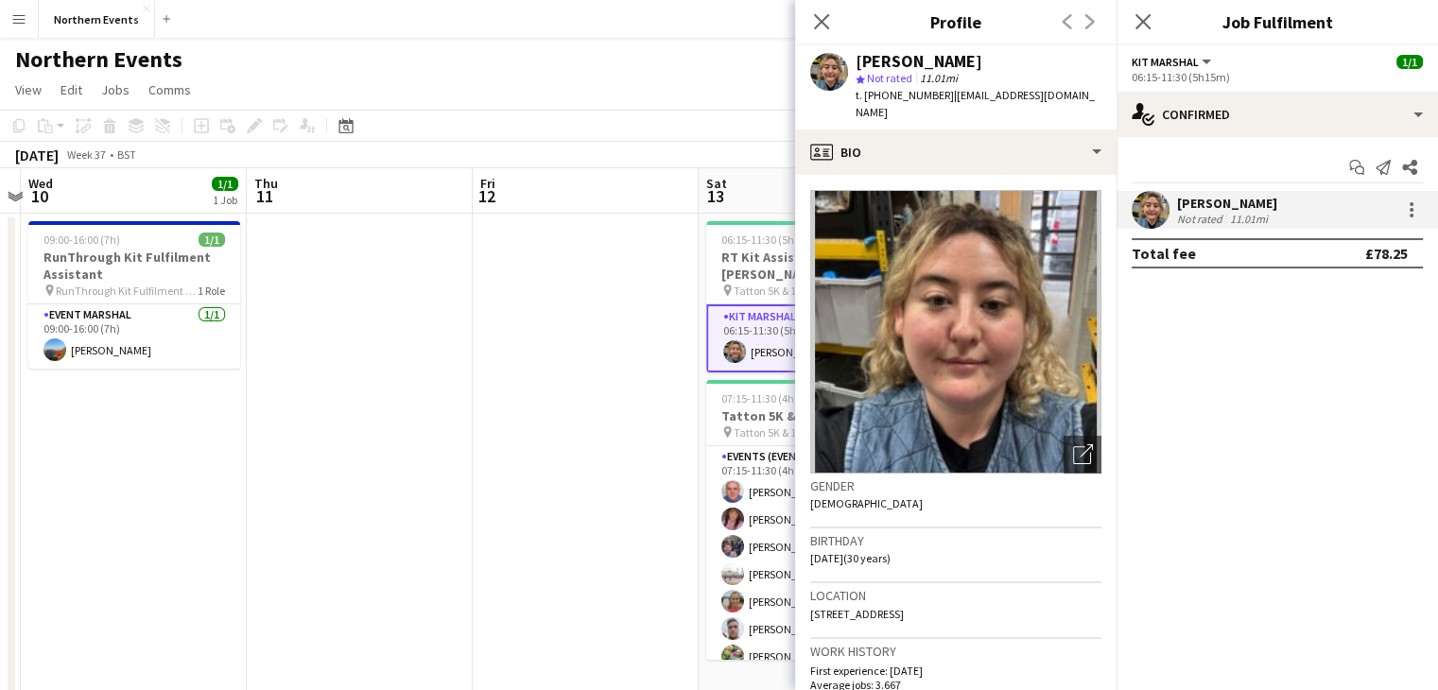
click at [825, 9] on div "Close pop-in" at bounding box center [821, 21] width 53 height 43
click at [824, 16] on icon "Close pop-in" at bounding box center [821, 21] width 18 height 18
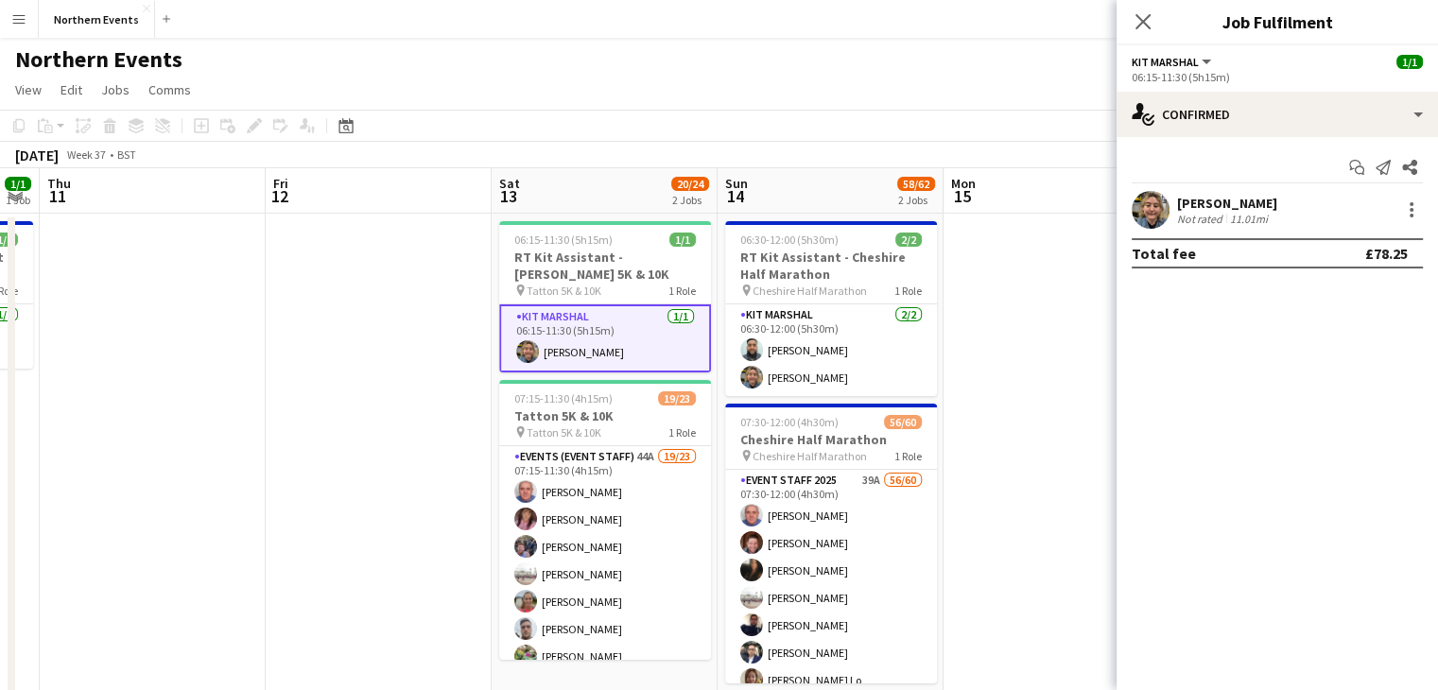
scroll to position [0, 639]
click at [1140, 21] on icon "Close pop-in" at bounding box center [1143, 21] width 18 height 18
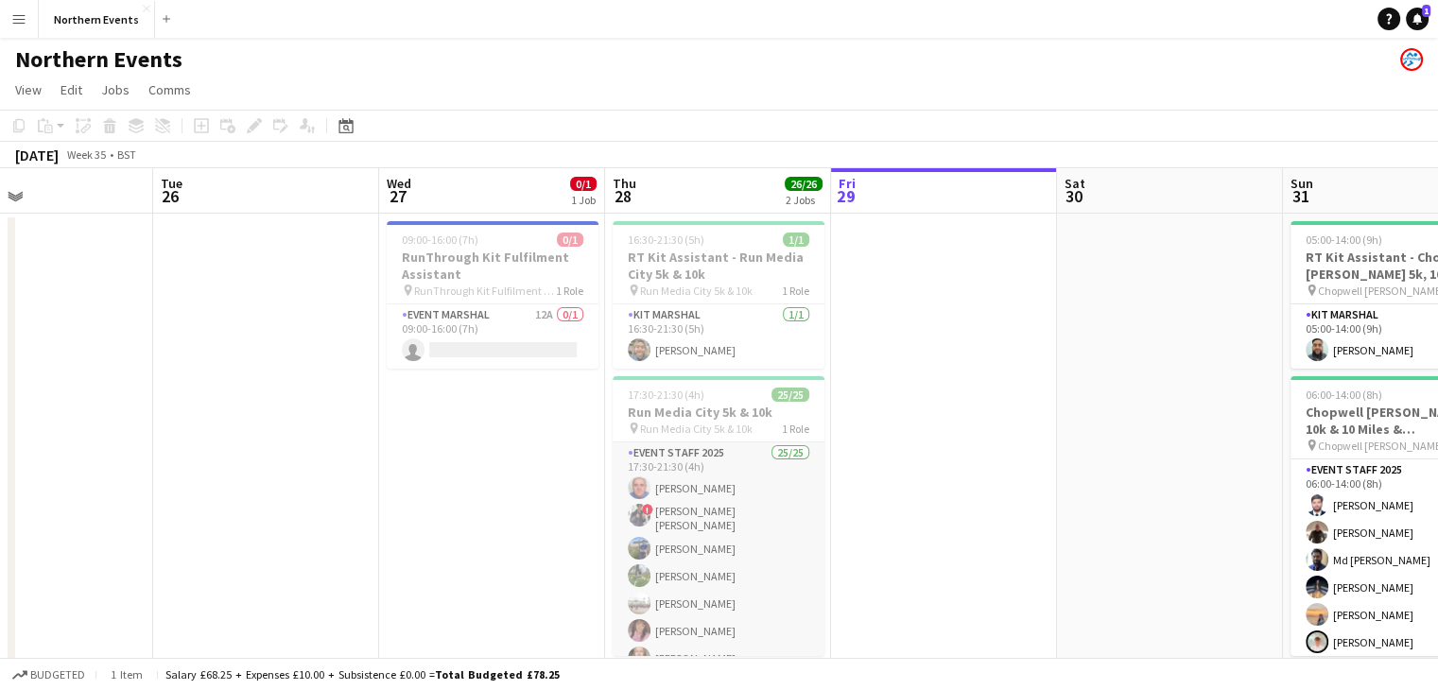
scroll to position [508, 0]
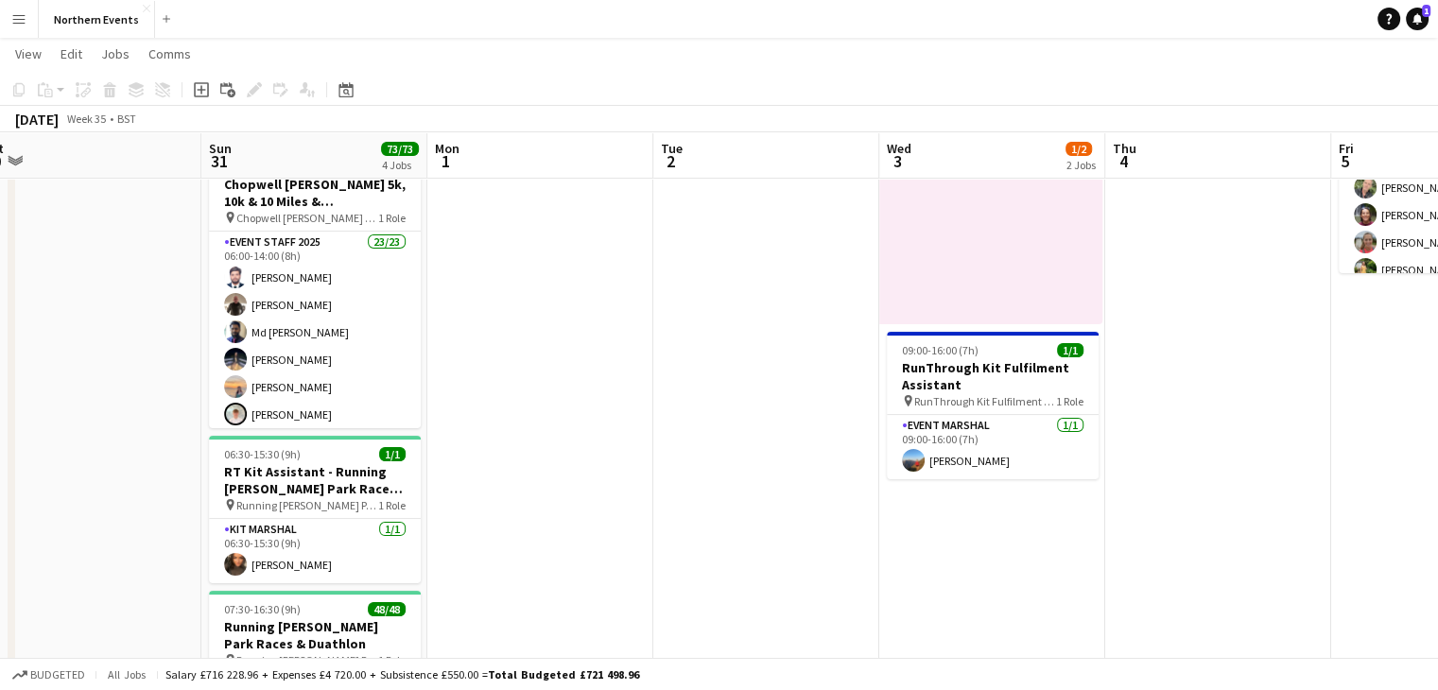
scroll to position [227, 0]
click at [1067, 440] on app-card-role "Event Marshal [DATE] 09:00-16:00 (7h) [PERSON_NAME]" at bounding box center [993, 446] width 212 height 64
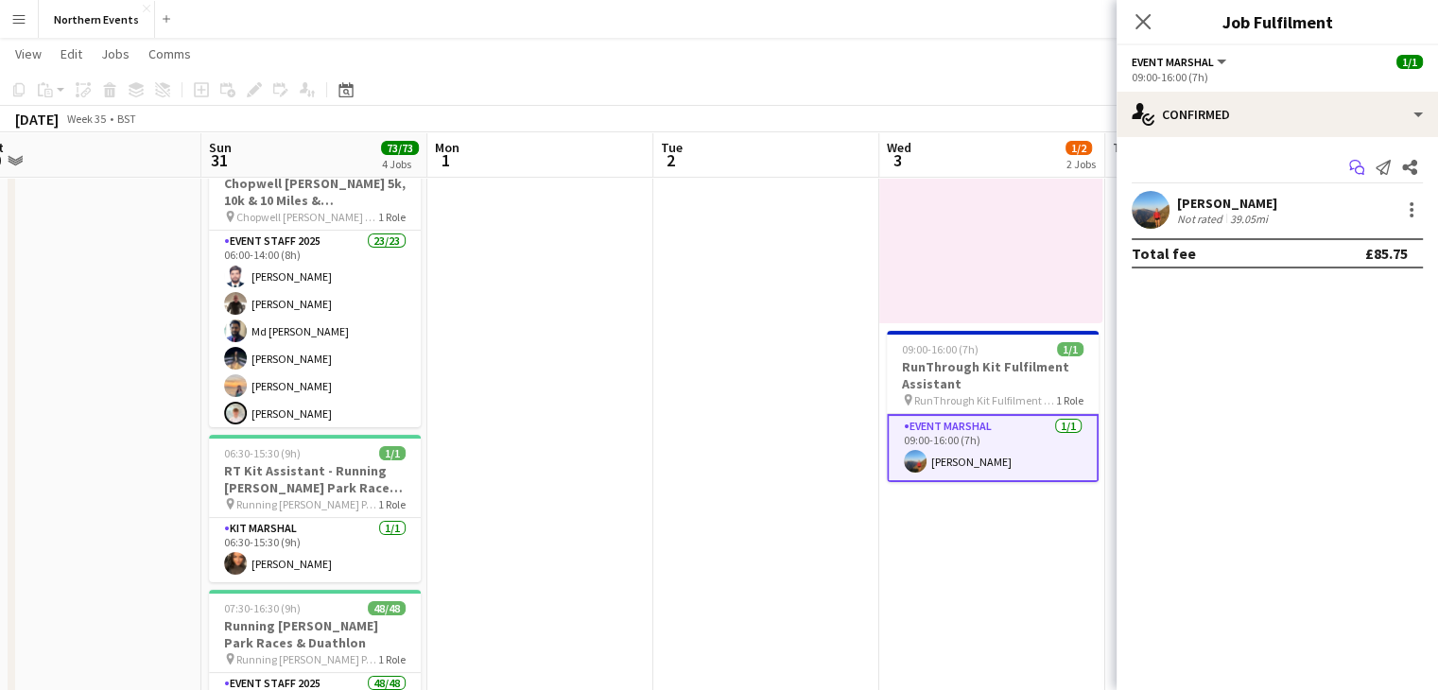
click at [1345, 167] on app-icon "Start chat" at bounding box center [1357, 167] width 26 height 26
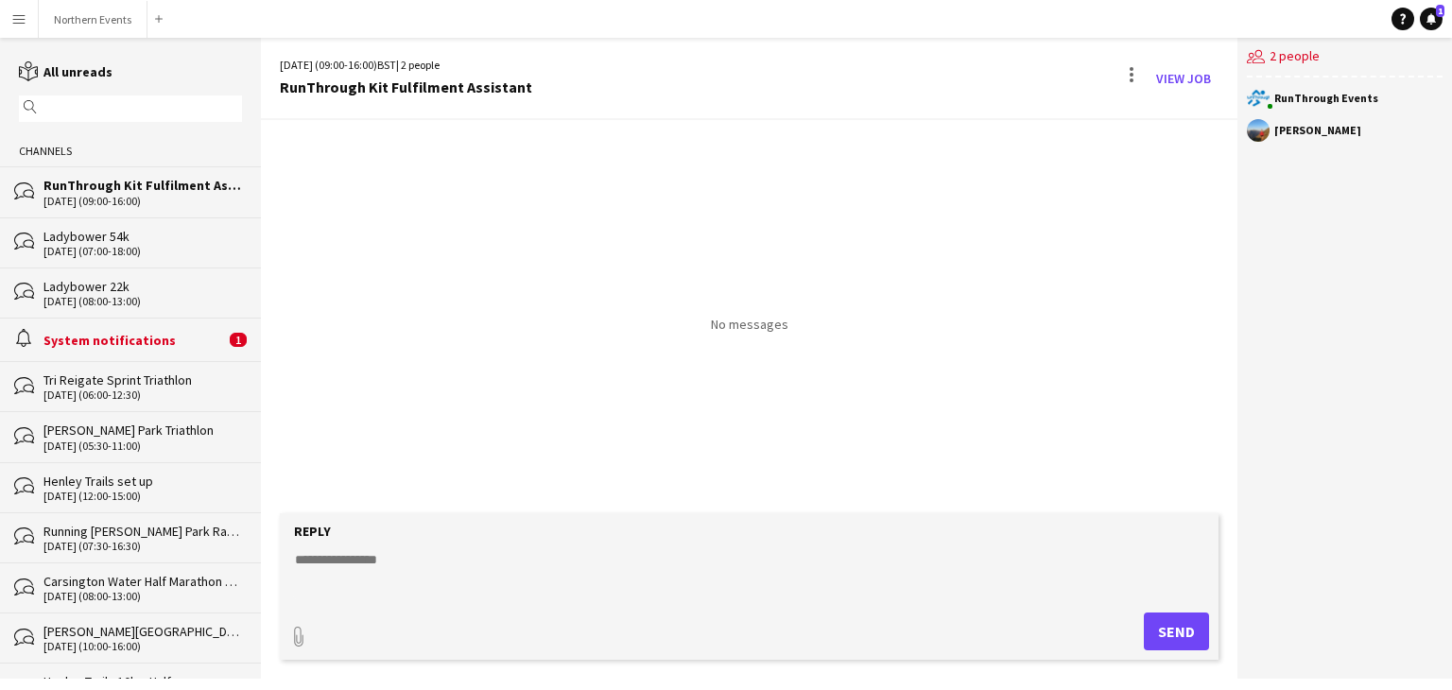
click at [431, 538] on div "Reply" at bounding box center [749, 531] width 920 height 17
click at [393, 546] on form "Reply paperclip Send" at bounding box center [749, 586] width 939 height 147
click at [367, 555] on textarea at bounding box center [753, 574] width 920 height 49
type textarea "**********"
click at [1433, 28] on link "Notifications 1" at bounding box center [1431, 19] width 23 height 23
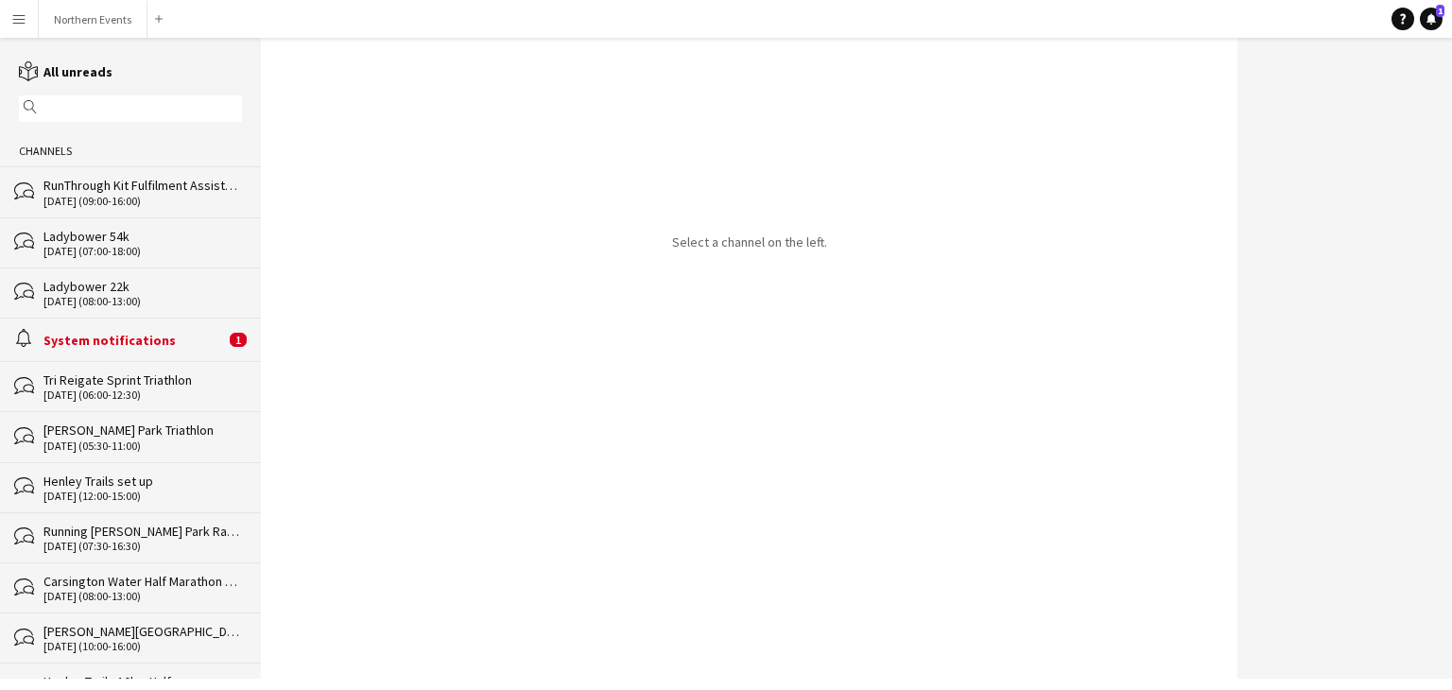
click at [17, 23] on app-icon "Menu" at bounding box center [18, 18] width 15 height 15
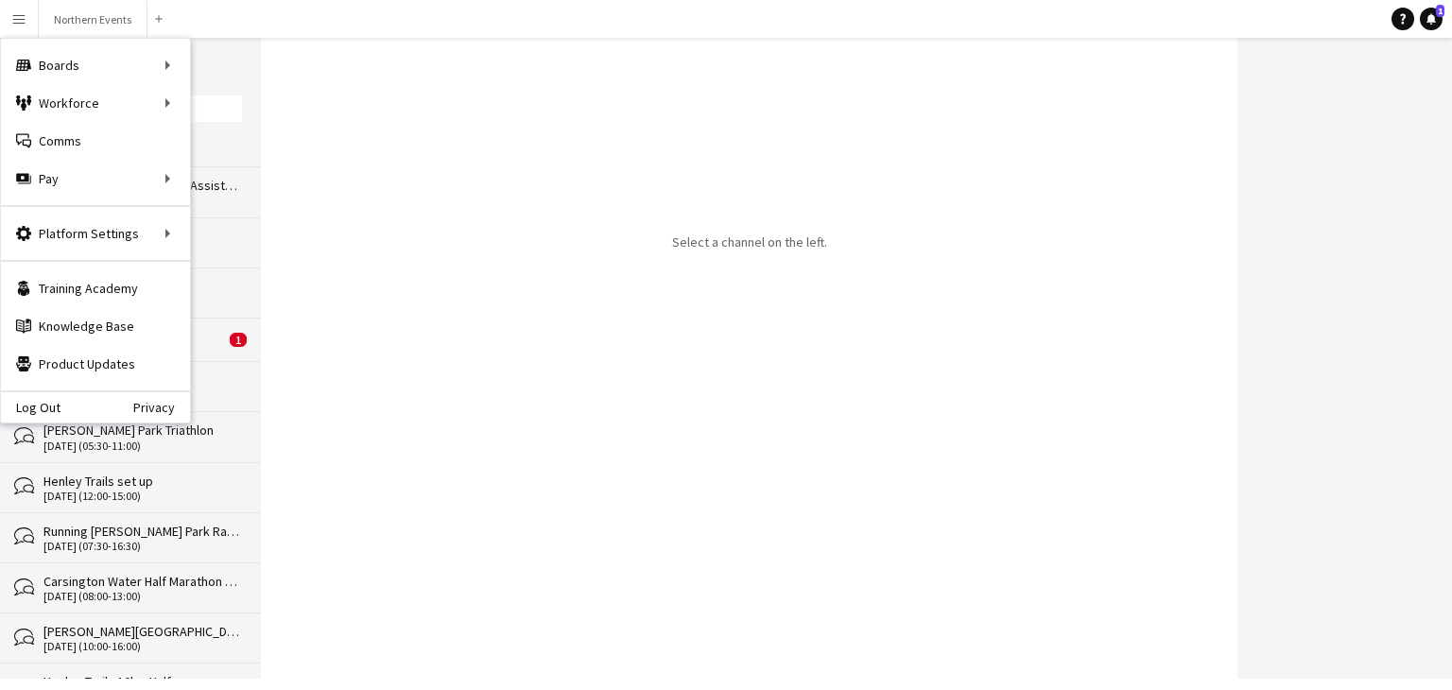
click at [448, 199] on div "Select a channel on the left." at bounding box center [749, 358] width 977 height 641
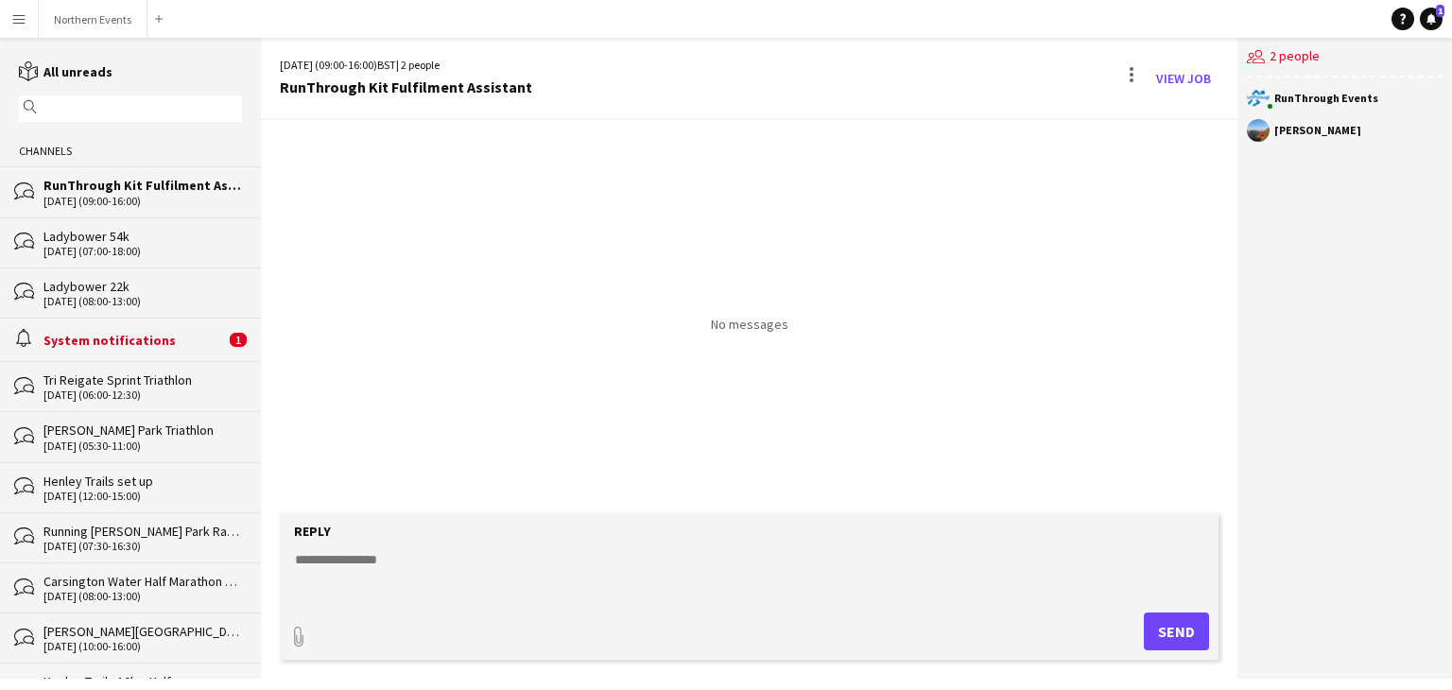
click at [385, 569] on textarea at bounding box center [753, 574] width 920 height 49
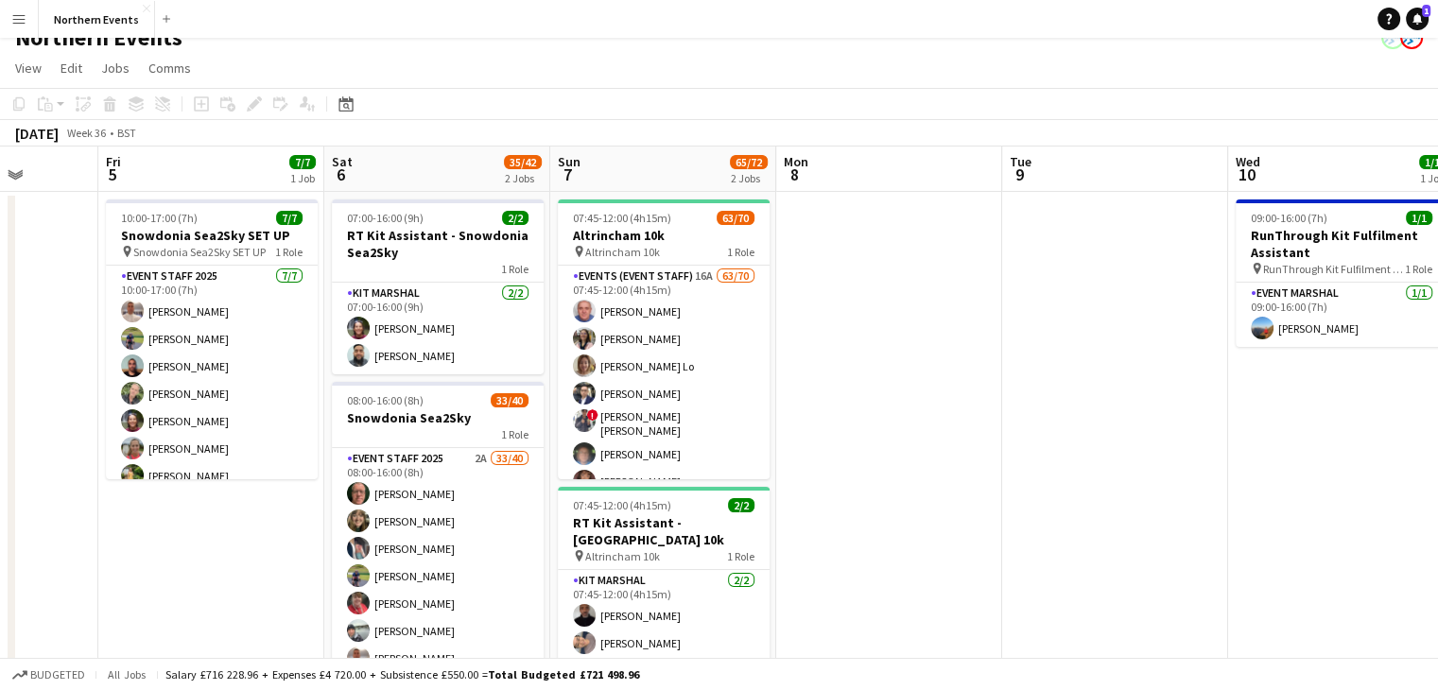
scroll to position [0, 821]
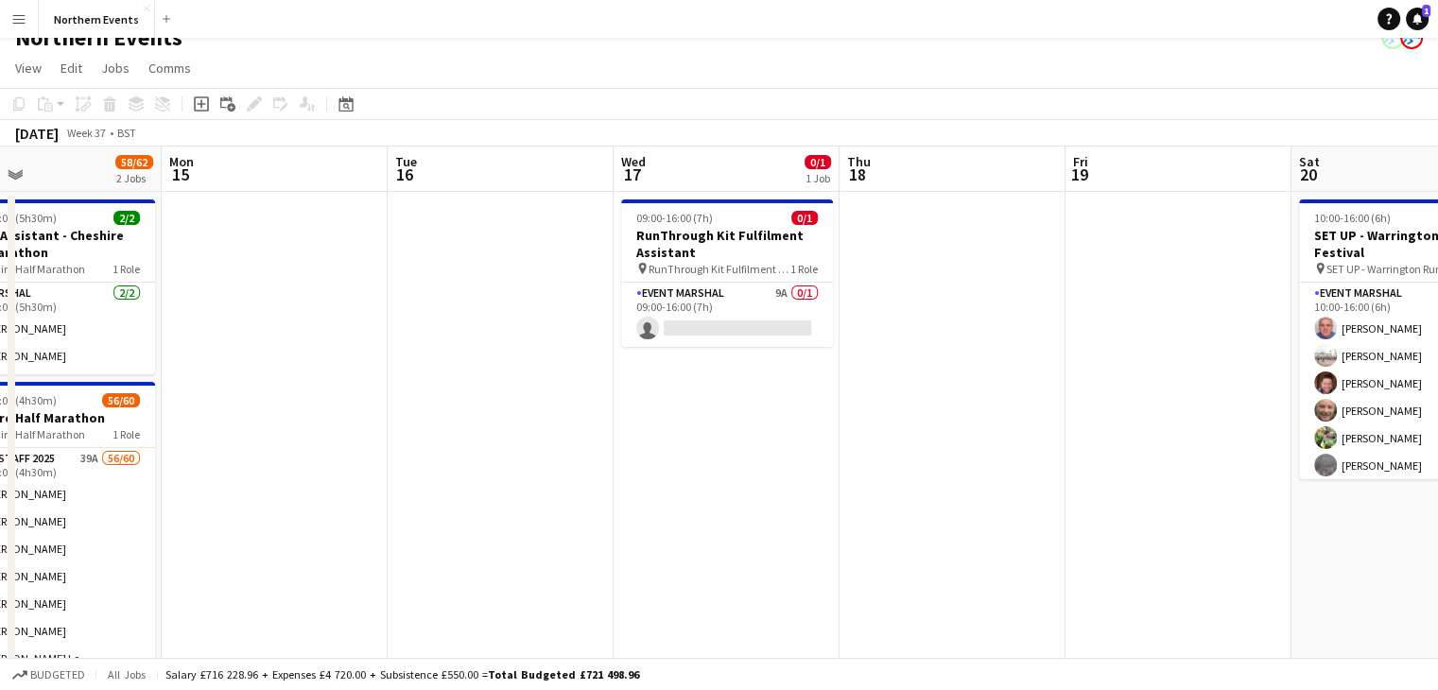
scroll to position [0, 750]
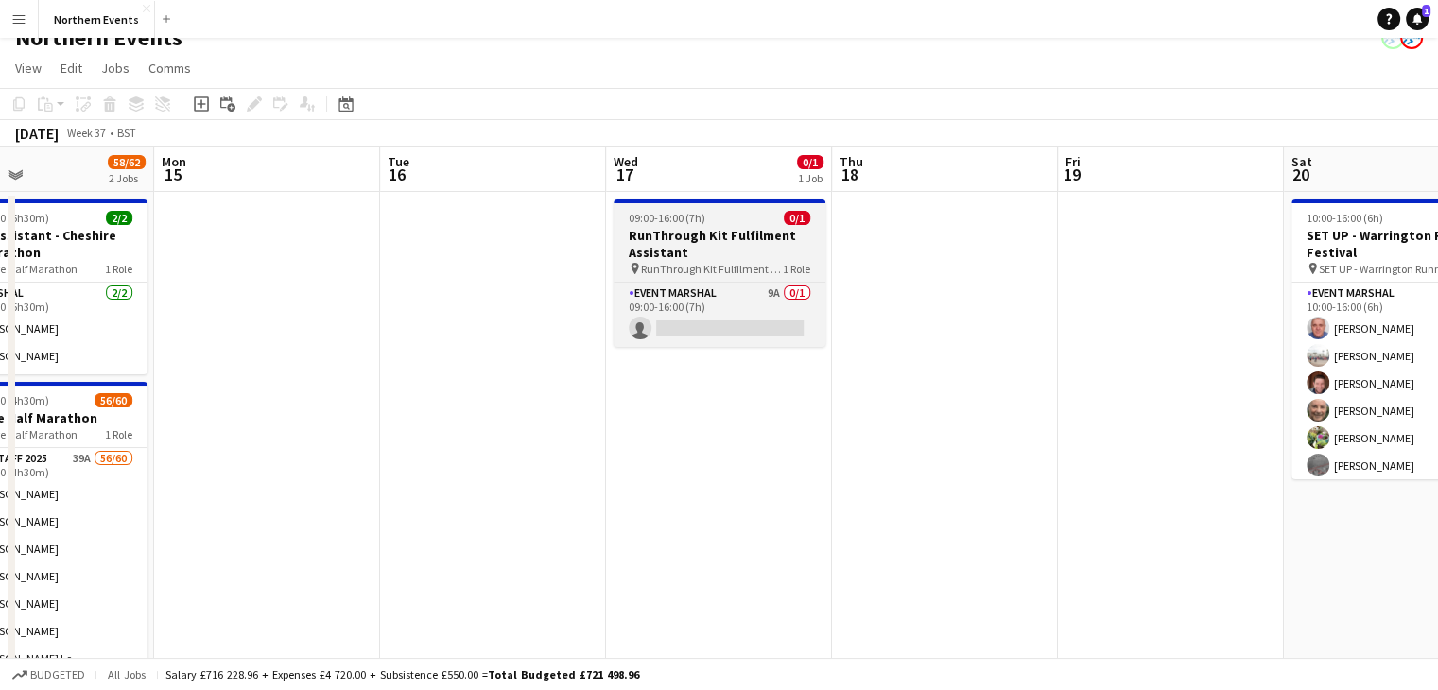
click at [739, 272] on span "RunThrough Kit Fulfilment Assistant" at bounding box center [712, 269] width 142 height 14
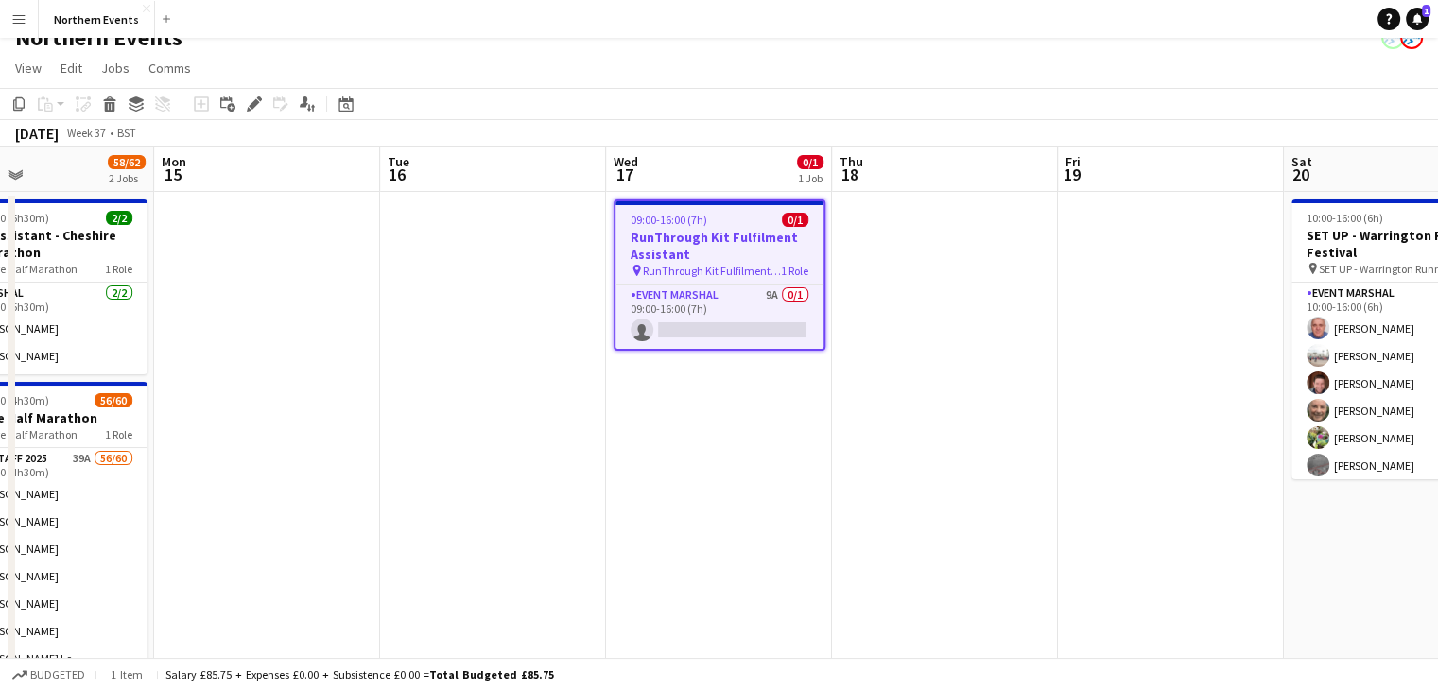
click at [705, 254] on h3 "RunThrough Kit Fulfilment Assistant" at bounding box center [720, 246] width 208 height 34
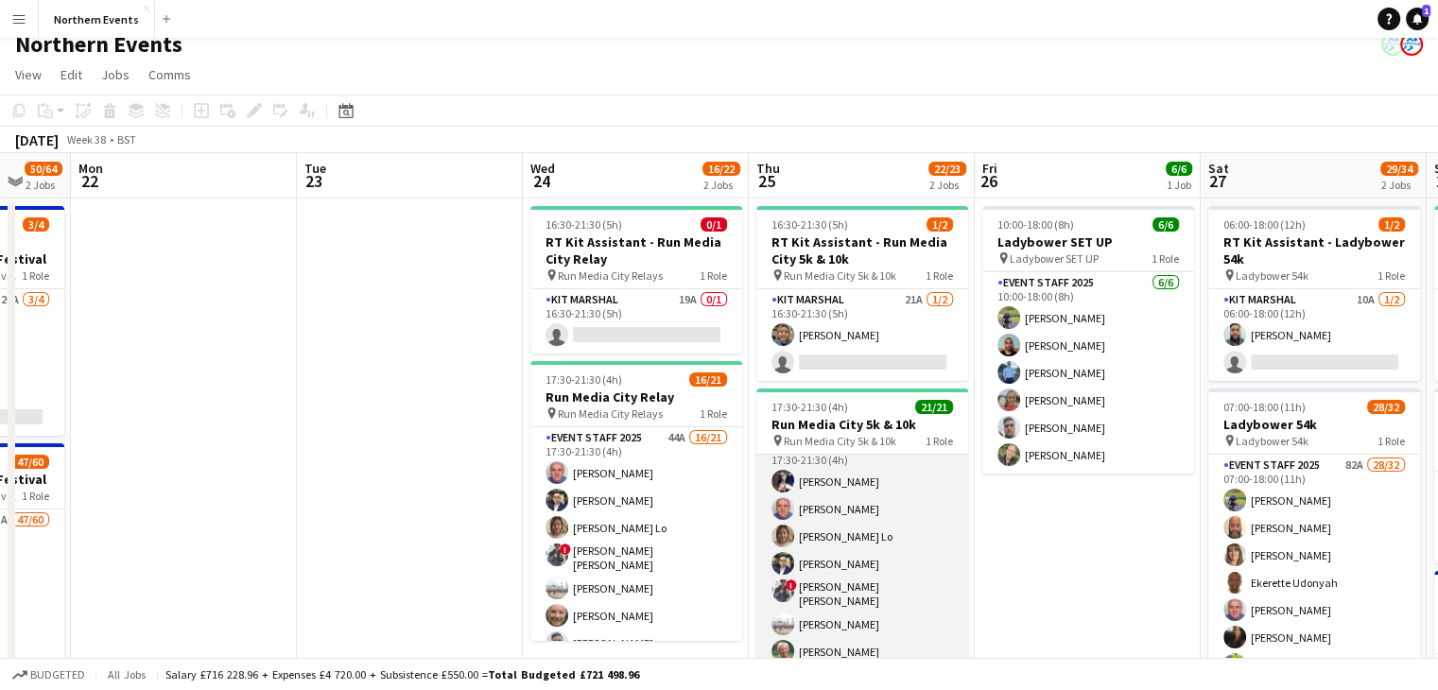
scroll to position [17, 0]
click at [785, 591] on app-user-avatar at bounding box center [783, 592] width 23 height 23
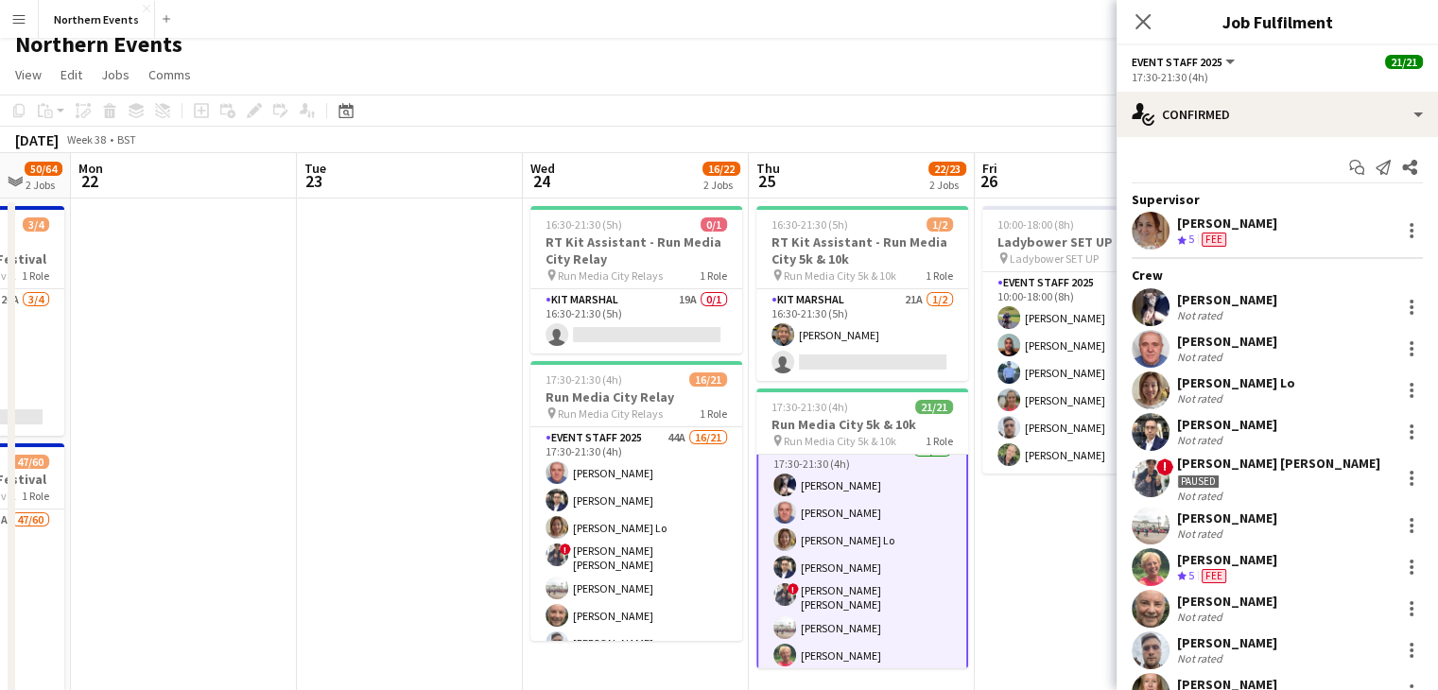
scroll to position [19, 0]
click at [1156, 28] on div "Close pop-in" at bounding box center [1143, 21] width 53 height 43
click at [1150, 16] on icon "Close pop-in" at bounding box center [1143, 21] width 18 height 18
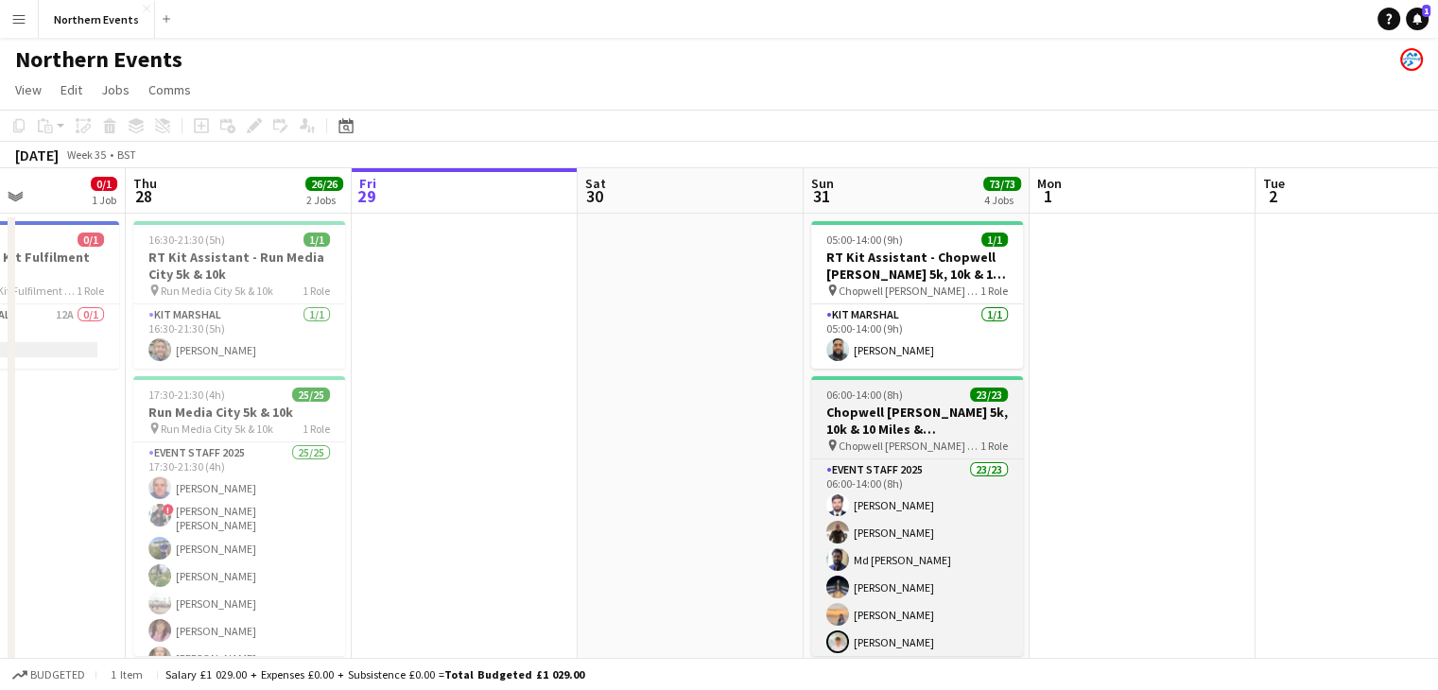
scroll to position [0, 549]
